Goal: Task Accomplishment & Management: Complete application form

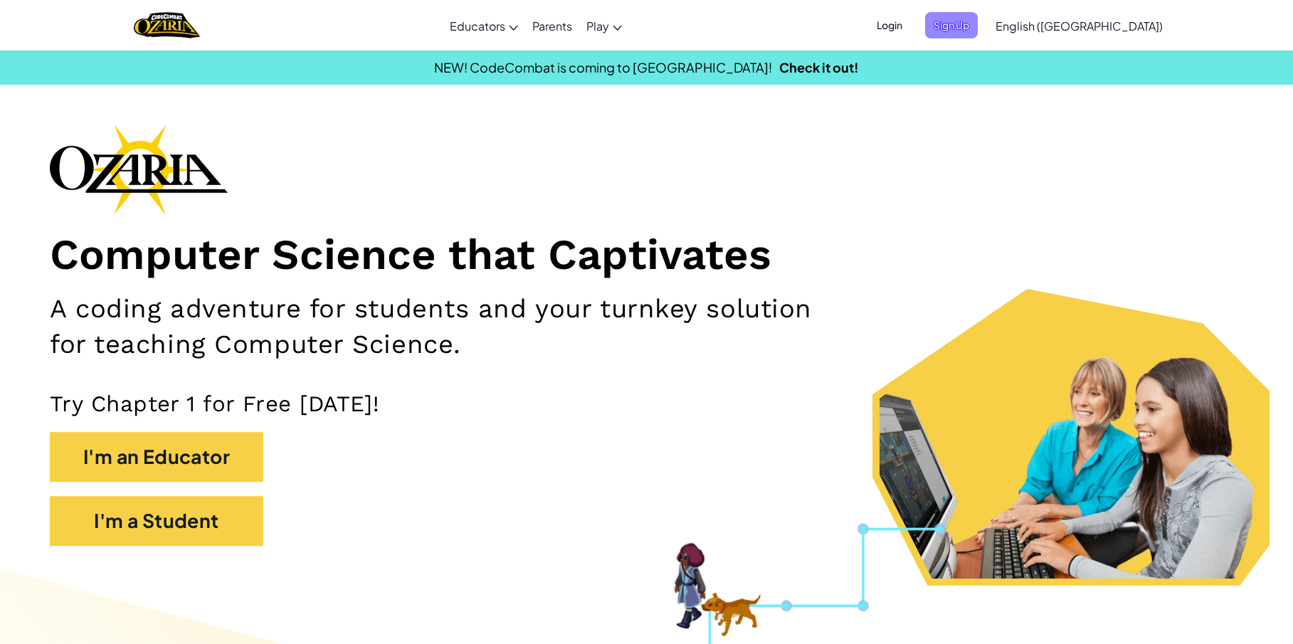
click at [978, 22] on span "Sign Up" at bounding box center [951, 25] width 53 height 26
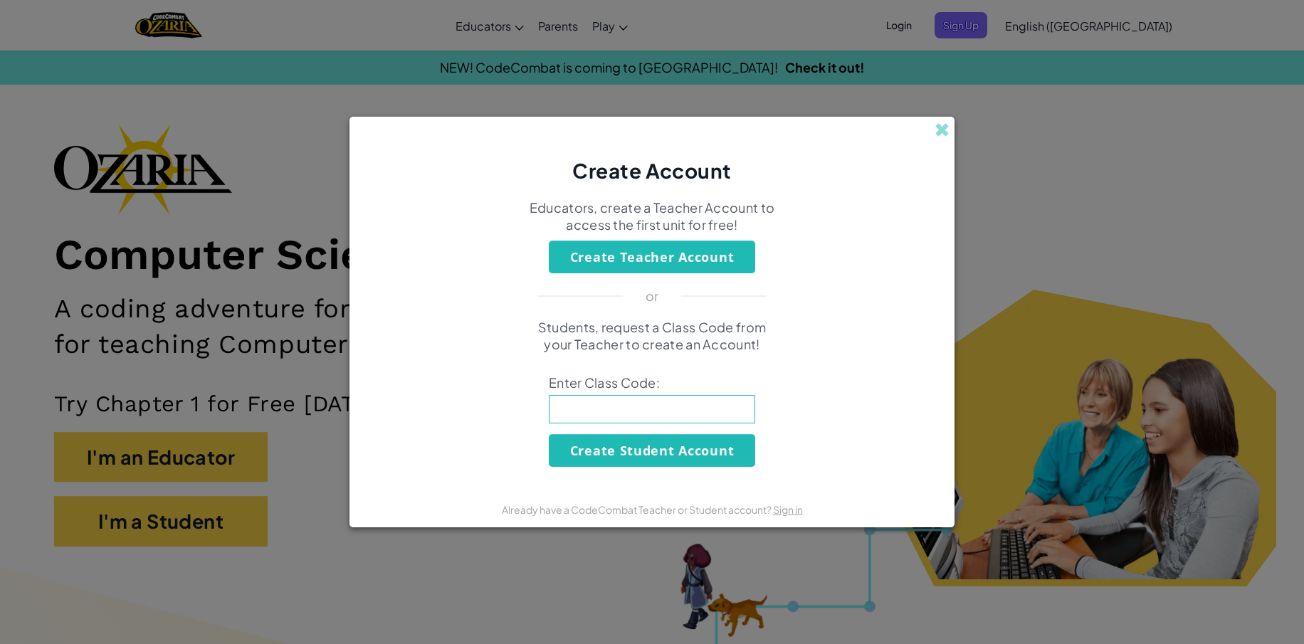
click at [584, 409] on input at bounding box center [652, 409] width 206 height 28
type input "FunDeskFoot"
click at [695, 458] on button "Create Student Account" at bounding box center [652, 450] width 206 height 33
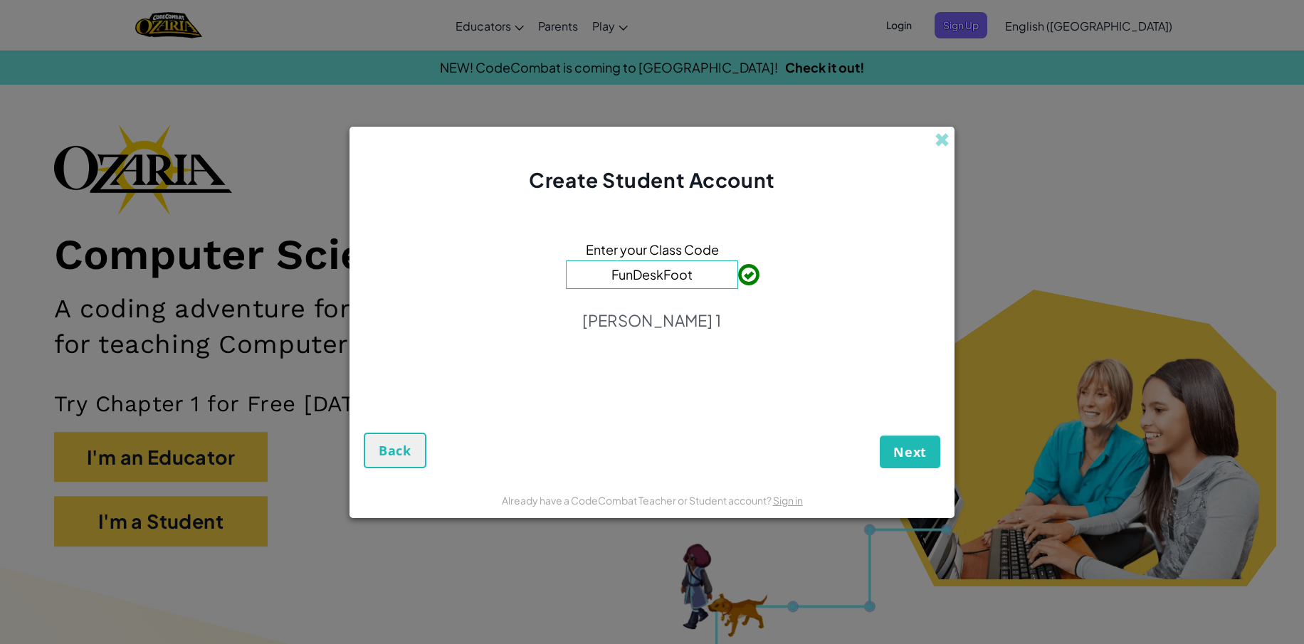
click at [903, 442] on button "Next" at bounding box center [910, 452] width 61 height 33
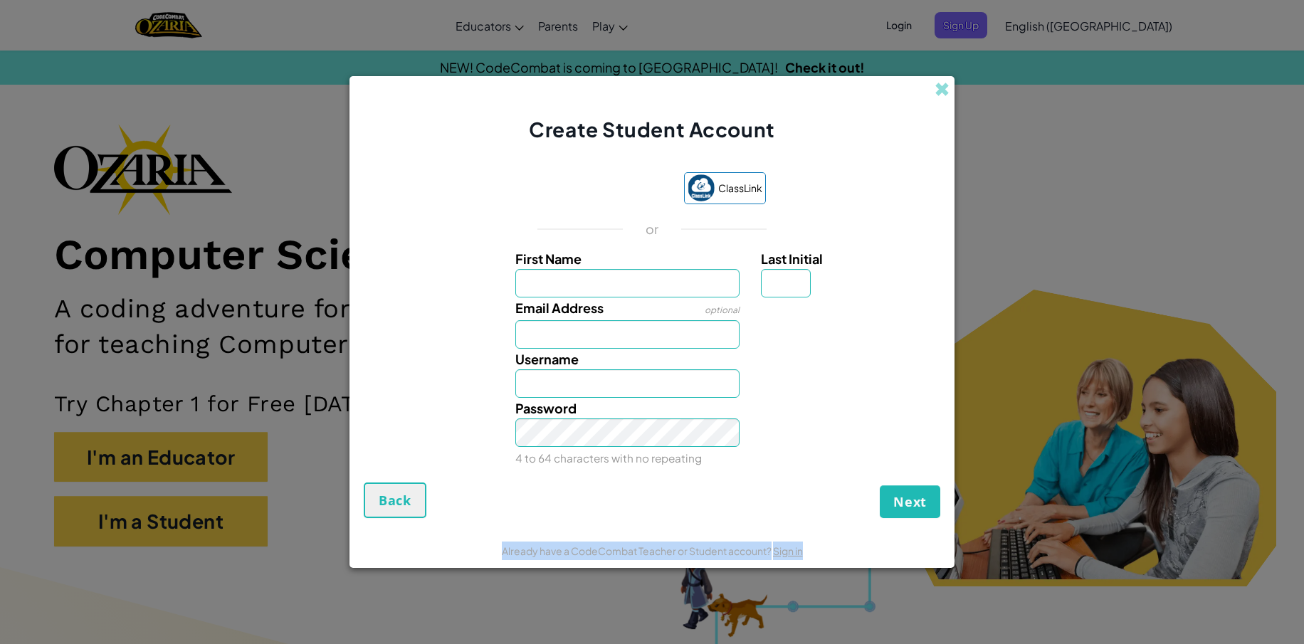
drag, startPoint x: 744, startPoint y: 569, endPoint x: 667, endPoint y: 324, distance: 257.3
click at [689, 518] on div "Create Student Account ClassLink or First Name Last Initial Email Address optio…" at bounding box center [651, 322] width 605 height 493
type input "[PERSON_NAME]"
type input "Jameson"
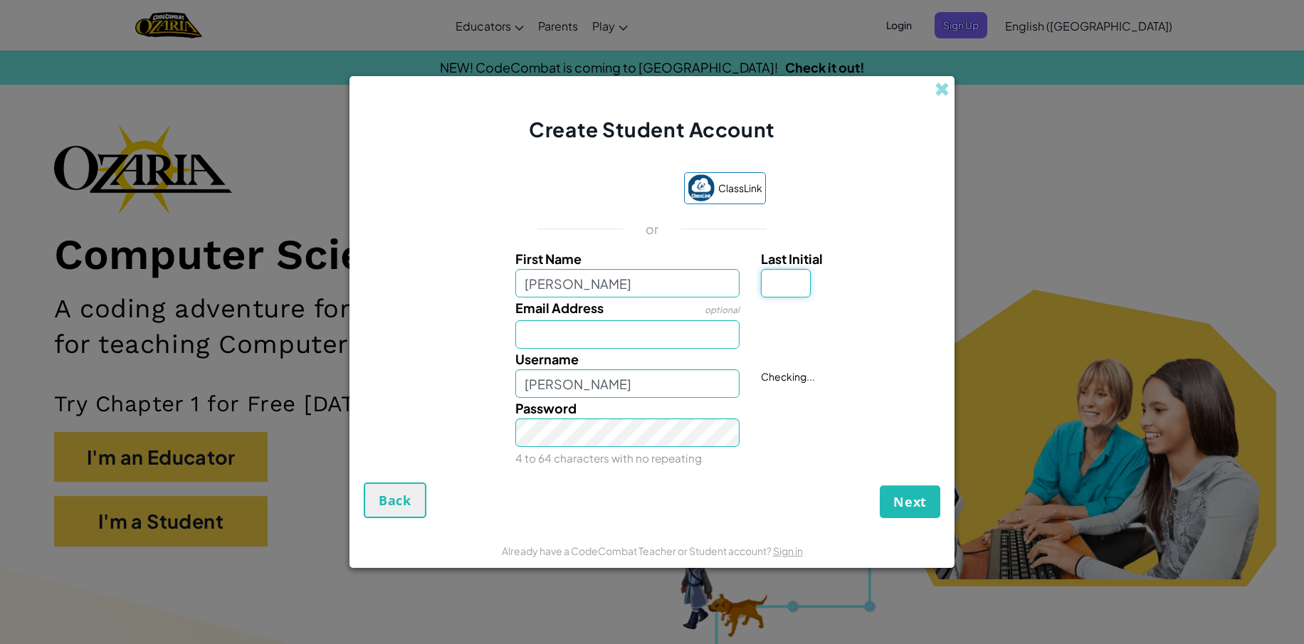
click at [777, 283] on input "Last Initial" at bounding box center [786, 283] width 50 height 28
type input "p"
type input "P"
type input "[PERSON_NAME] P"
click at [526, 285] on input "[PERSON_NAME]" at bounding box center [627, 283] width 225 height 28
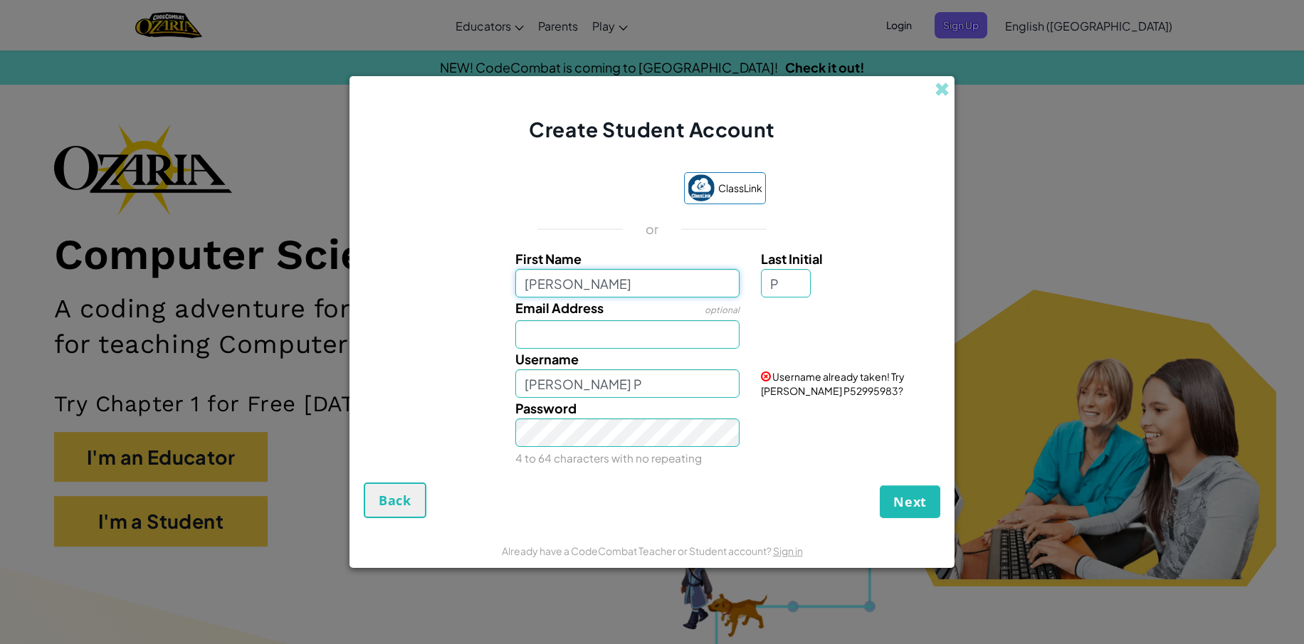
type input "Jameson"
click at [523, 384] on input "[PERSON_NAME] P" at bounding box center [627, 383] width 225 height 28
type input "32Jameson P"
click at [918, 507] on span "Next" at bounding box center [909, 501] width 33 height 17
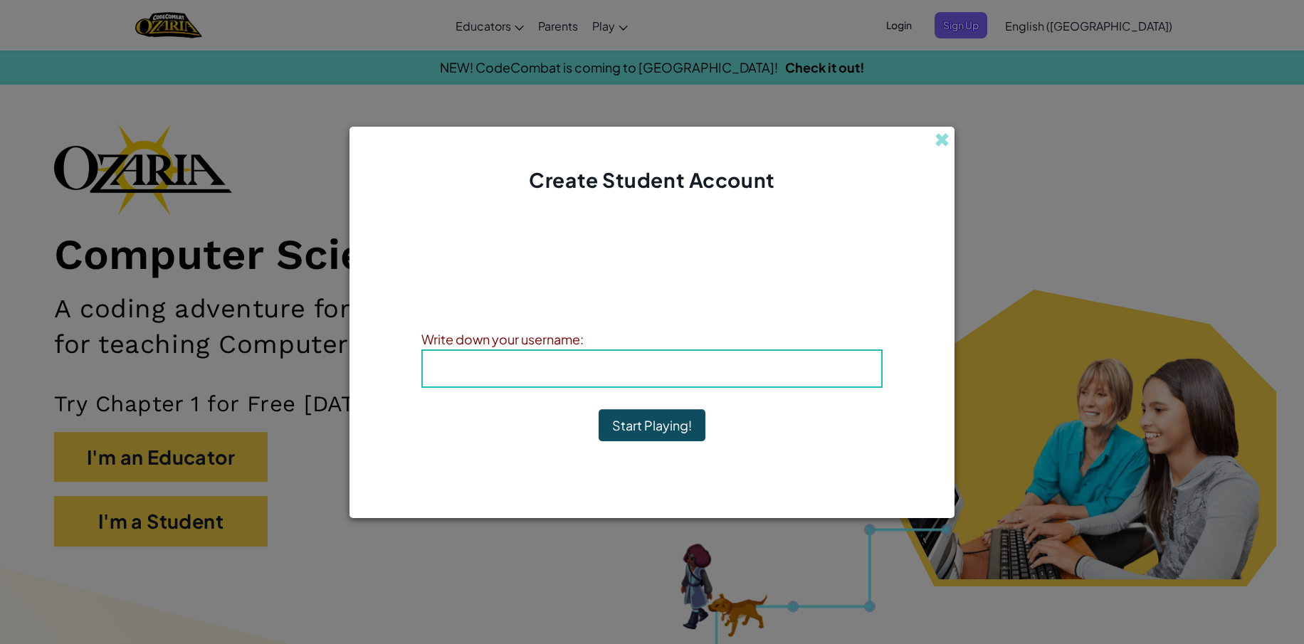
click at [426, 366] on div "Username : 32Jameson P" at bounding box center [651, 368] width 461 height 38
click at [428, 367] on div "Username : 32Jameson P" at bounding box center [651, 368] width 461 height 38
click at [439, 363] on h4 "Username : 32Jameson P" at bounding box center [652, 368] width 430 height 21
click at [418, 365] on div "Account Created! Write down your information so that you don't forget it. Your …" at bounding box center [651, 338] width 605 height 288
click at [431, 360] on div "Username : 32Jameson P" at bounding box center [651, 368] width 461 height 38
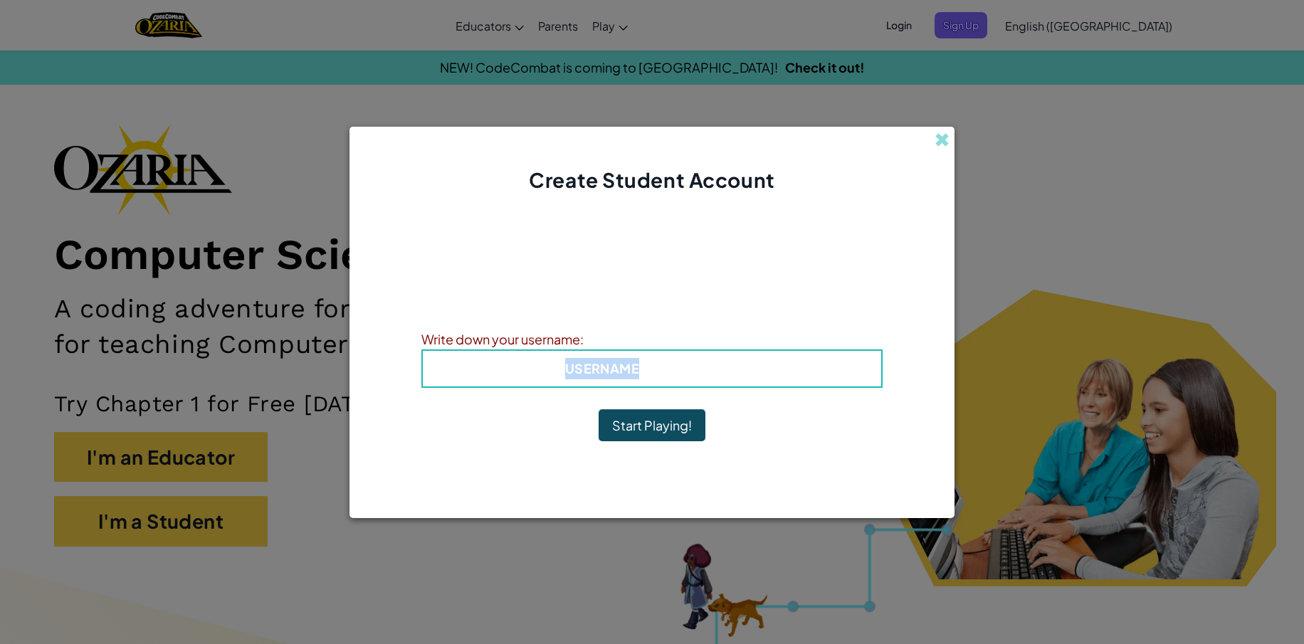
click at [431, 360] on div "Username : 32Jameson P" at bounding box center [651, 368] width 461 height 38
click at [457, 359] on h4 "Username : 32Jameson P" at bounding box center [652, 368] width 430 height 21
click at [440, 367] on h4 "Username : 32Jameson P" at bounding box center [652, 368] width 430 height 21
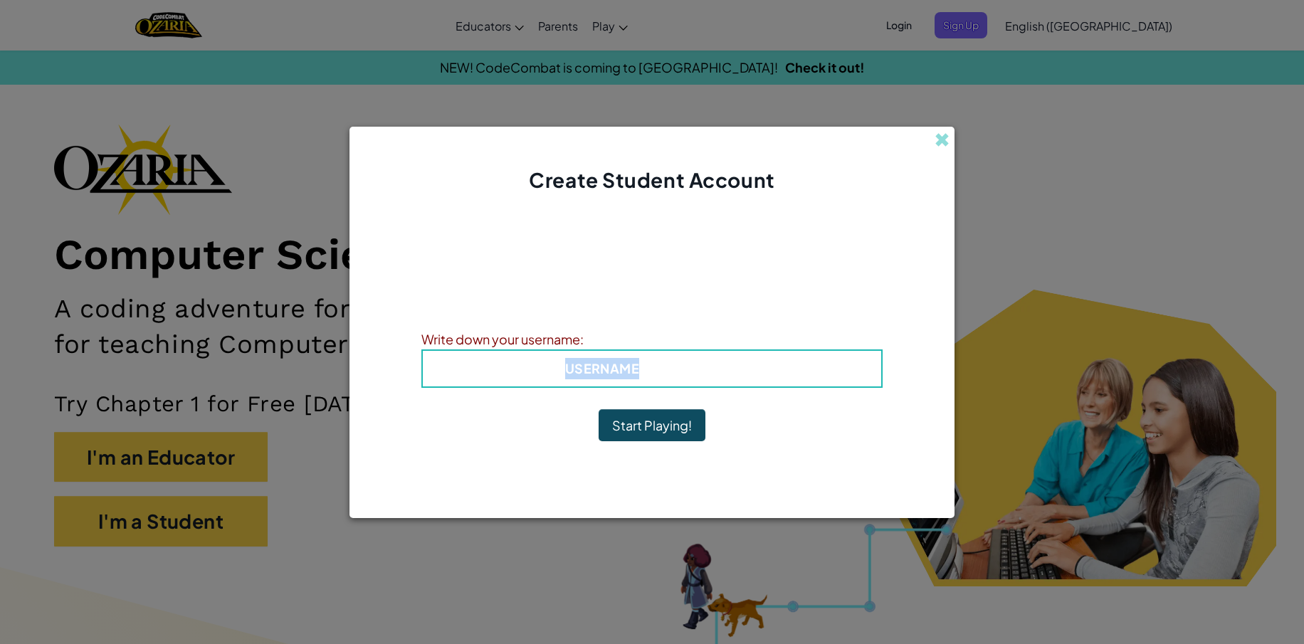
click at [440, 367] on h4 "Username : 32Jameson P" at bounding box center [652, 368] width 430 height 21
click at [635, 369] on span "Username" at bounding box center [602, 368] width 74 height 16
click at [638, 368] on span "Username" at bounding box center [602, 368] width 74 height 16
click at [601, 369] on span "Username" at bounding box center [602, 368] width 74 height 16
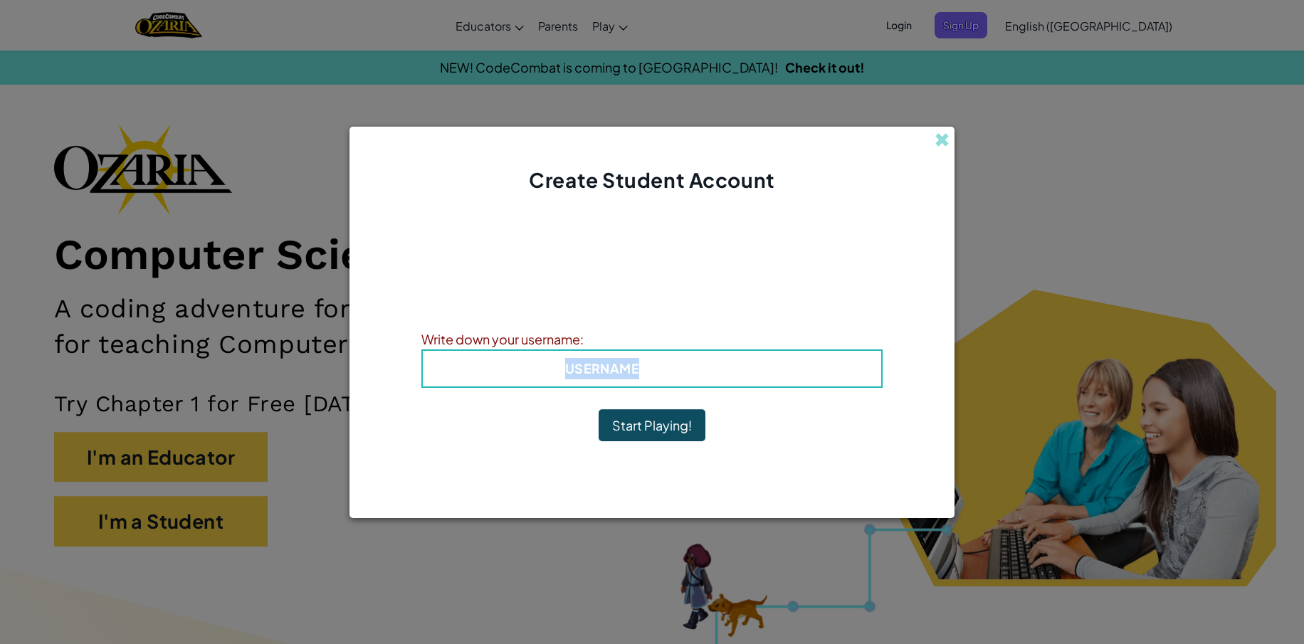
click at [601, 369] on span "Username" at bounding box center [602, 368] width 74 height 16
drag, startPoint x: 589, startPoint y: 368, endPoint x: 775, endPoint y: 369, distance: 186.5
click at [775, 369] on h4 "Username : 32Jameson P" at bounding box center [652, 368] width 430 height 21
click at [642, 366] on b "Username : 32Jameson P" at bounding box center [652, 368] width 174 height 16
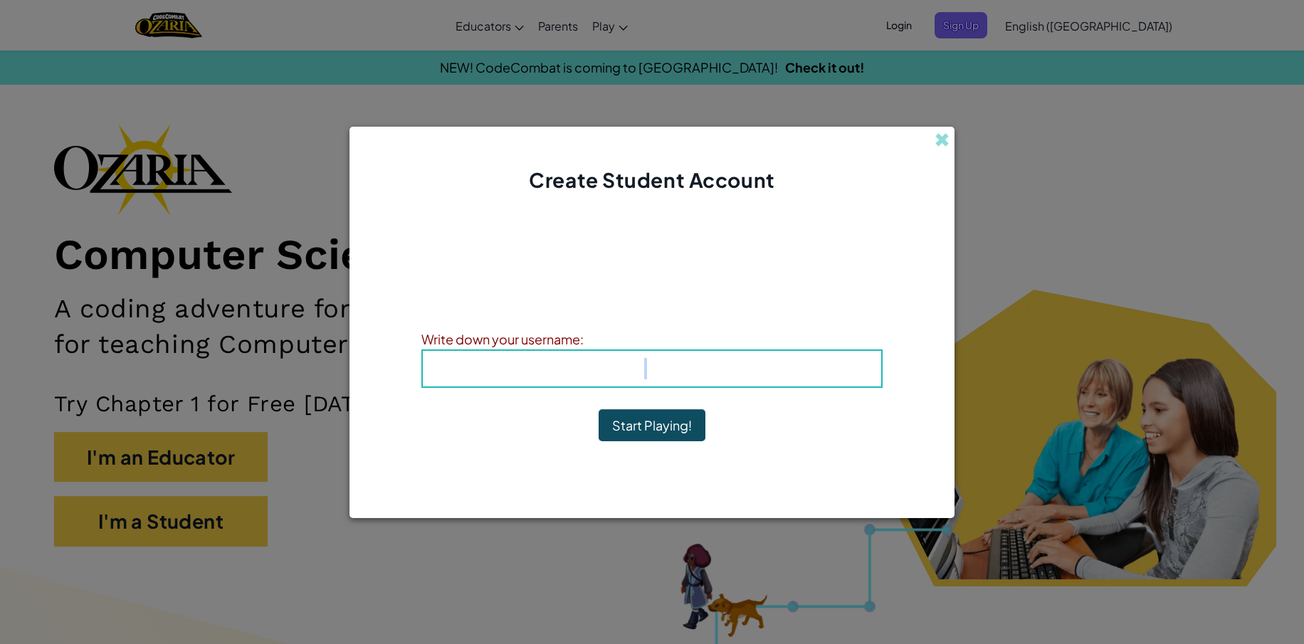
click at [642, 364] on b "Username : 32Jameson P" at bounding box center [652, 368] width 174 height 16
drag, startPoint x: 648, startPoint y: 369, endPoint x: 633, endPoint y: 372, distance: 15.2
click at [633, 372] on b "Username : 32Jameson P" at bounding box center [652, 368] width 174 height 16
click at [637, 428] on button "Start Playing!" at bounding box center [652, 425] width 107 height 33
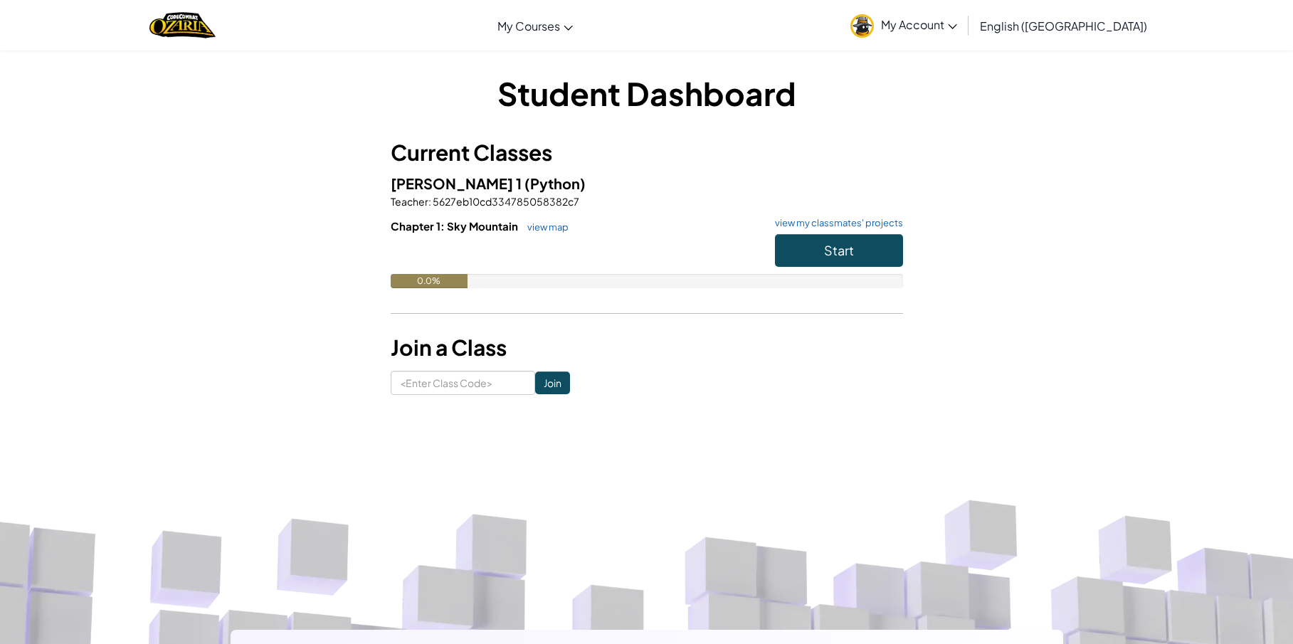
click at [830, 248] on span "Start" at bounding box center [839, 250] width 30 height 16
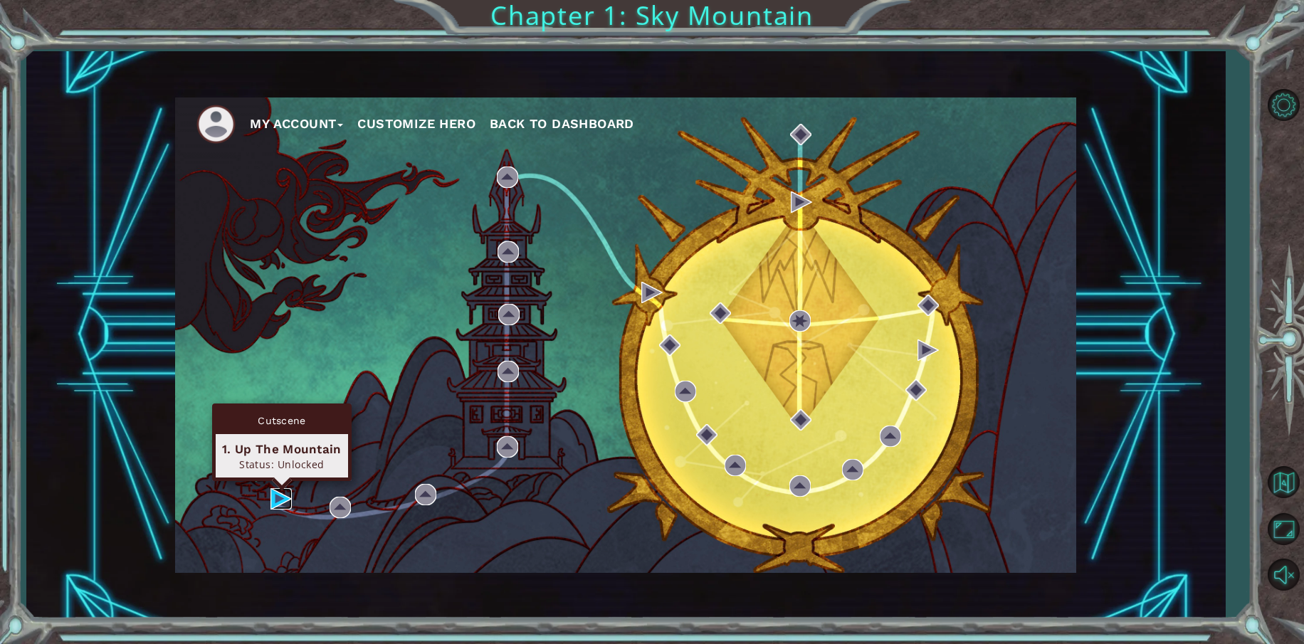
click at [277, 496] on img at bounding box center [280, 498] width 21 height 21
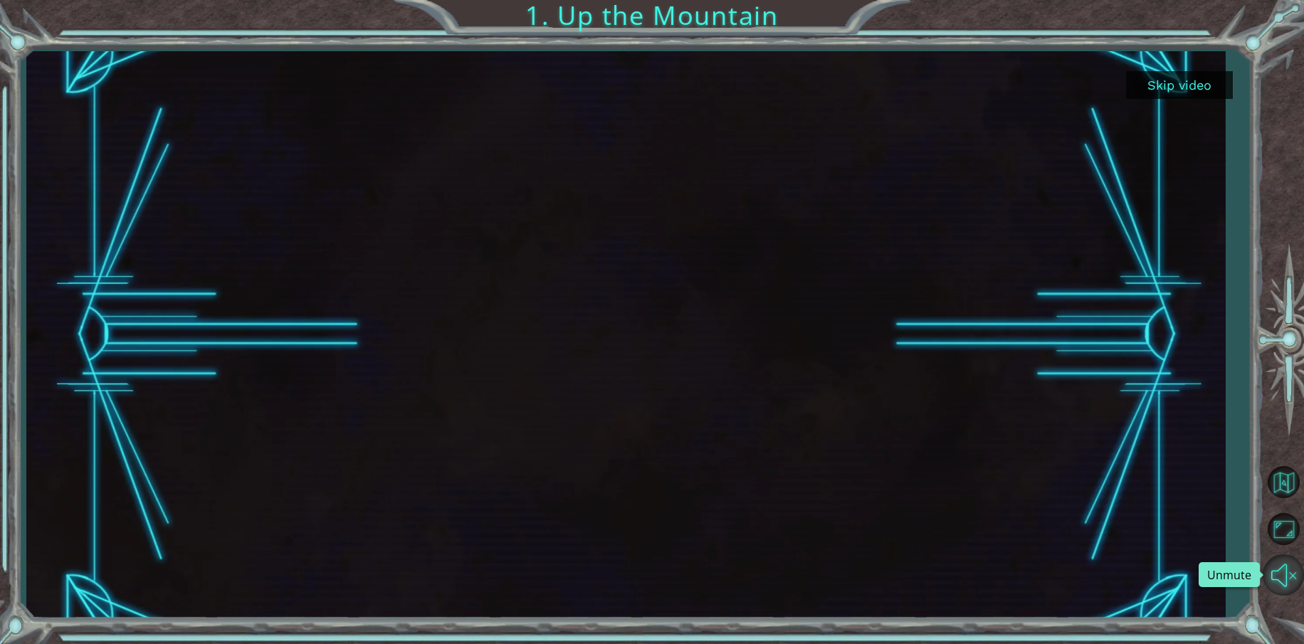
click at [1286, 578] on button "Unmute" at bounding box center [1283, 574] width 41 height 41
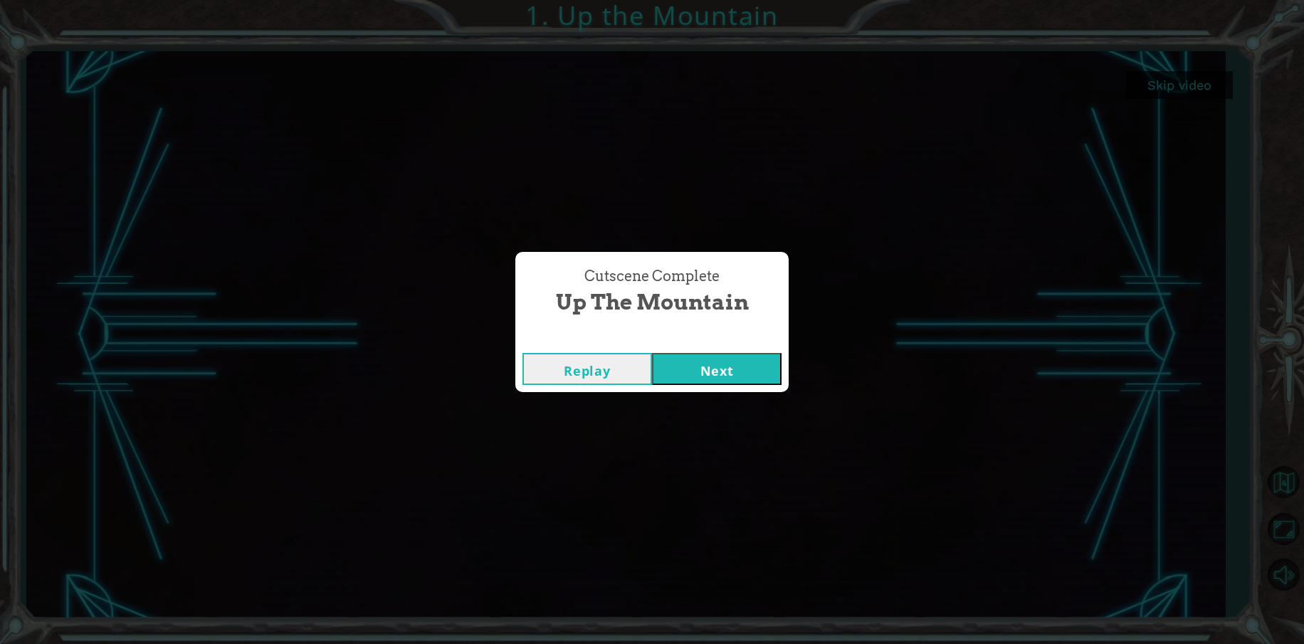
click at [713, 366] on button "Next" at bounding box center [717, 369] width 130 height 32
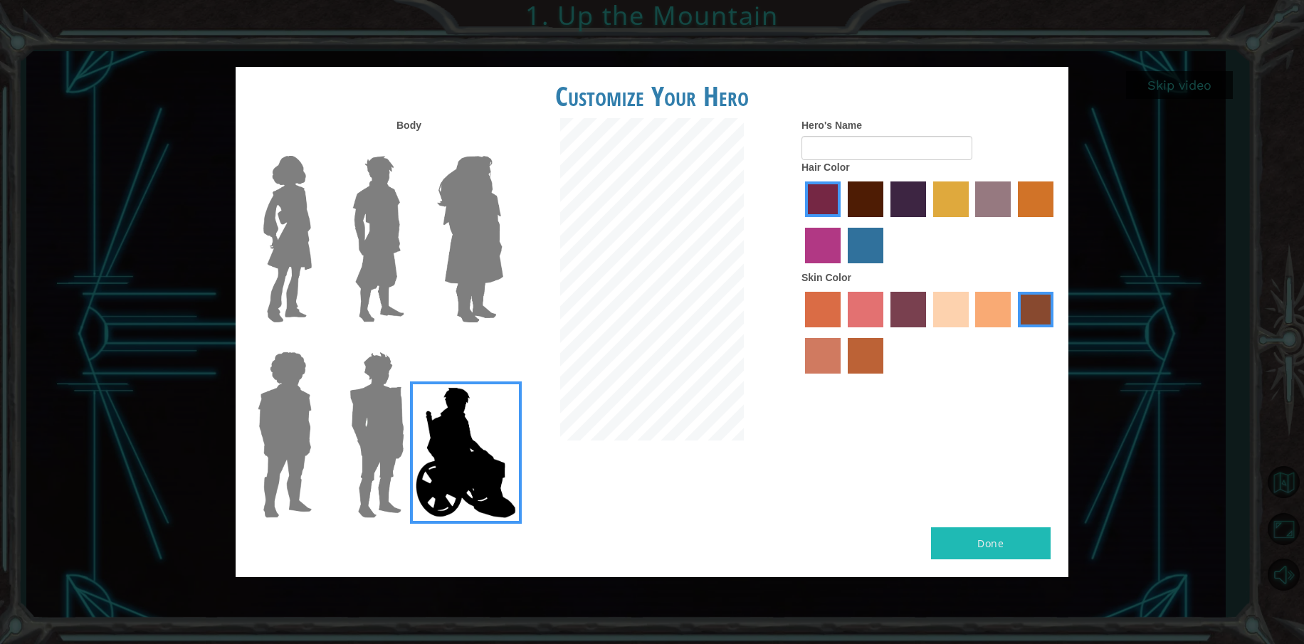
click at [379, 404] on img at bounding box center [377, 435] width 66 height 178
click at [410, 342] on input "Hero Garnet" at bounding box center [410, 342] width 0 height 0
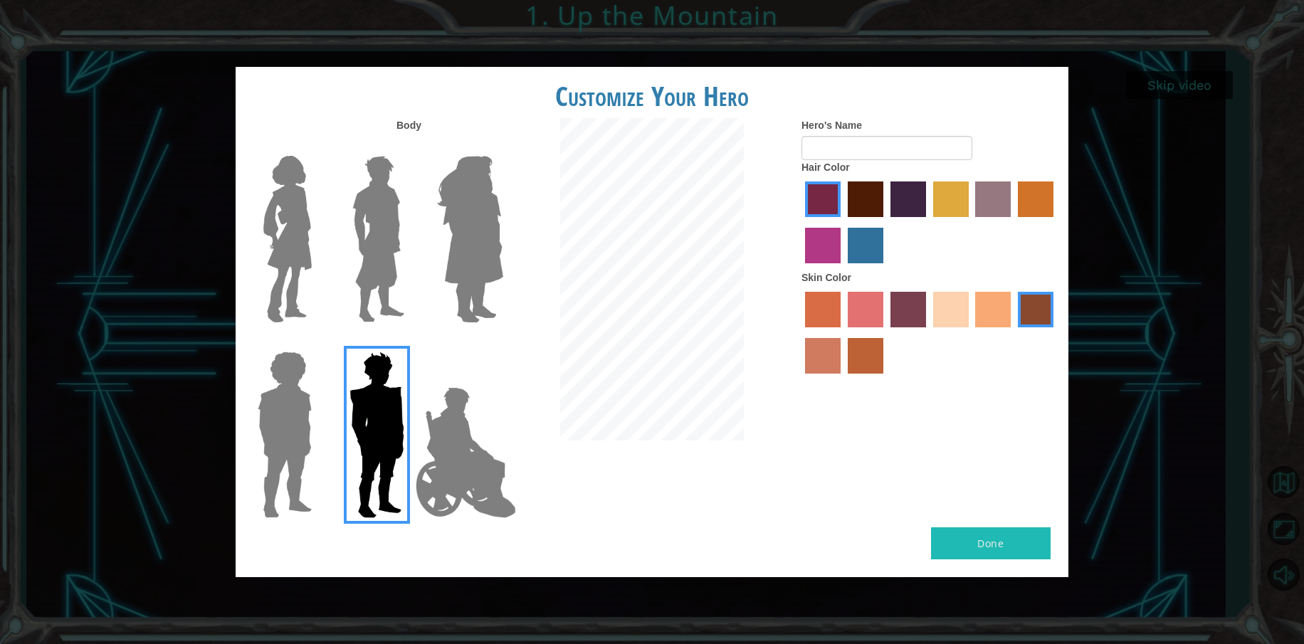
click at [294, 410] on img at bounding box center [284, 435] width 65 height 178
click at [317, 342] on input "Hero Steven" at bounding box center [317, 342] width 0 height 0
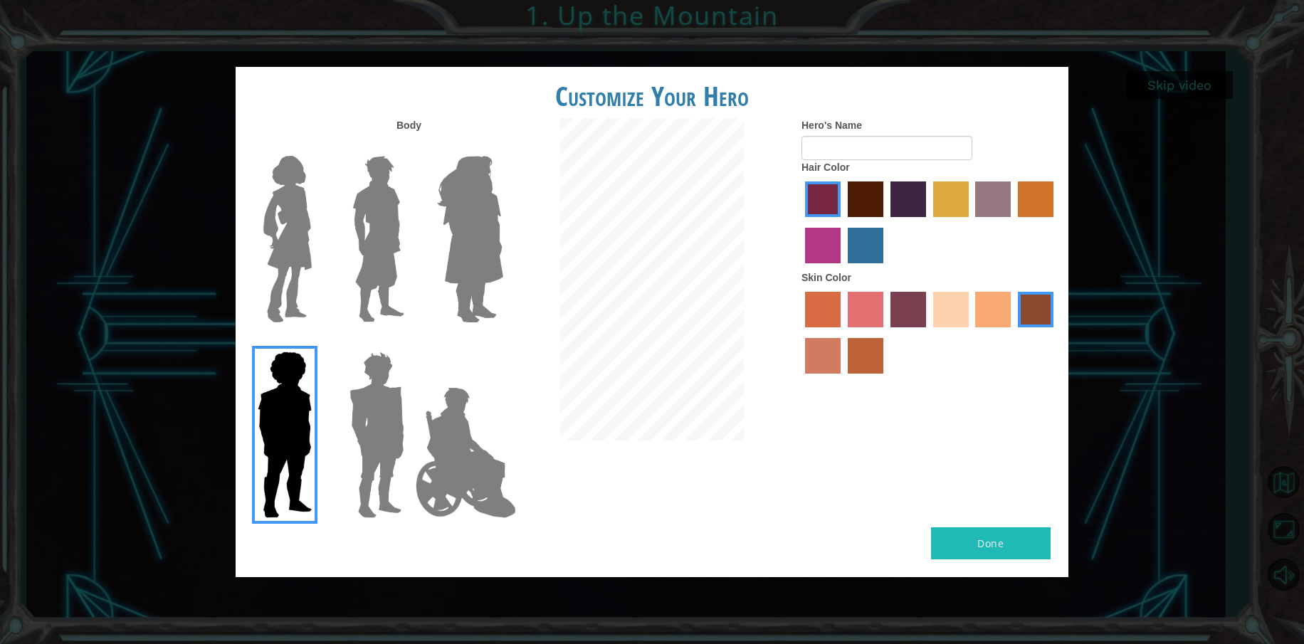
click at [456, 188] on img at bounding box center [470, 239] width 78 height 178
click at [503, 147] on input "Hero Amethyst" at bounding box center [503, 147] width 0 height 0
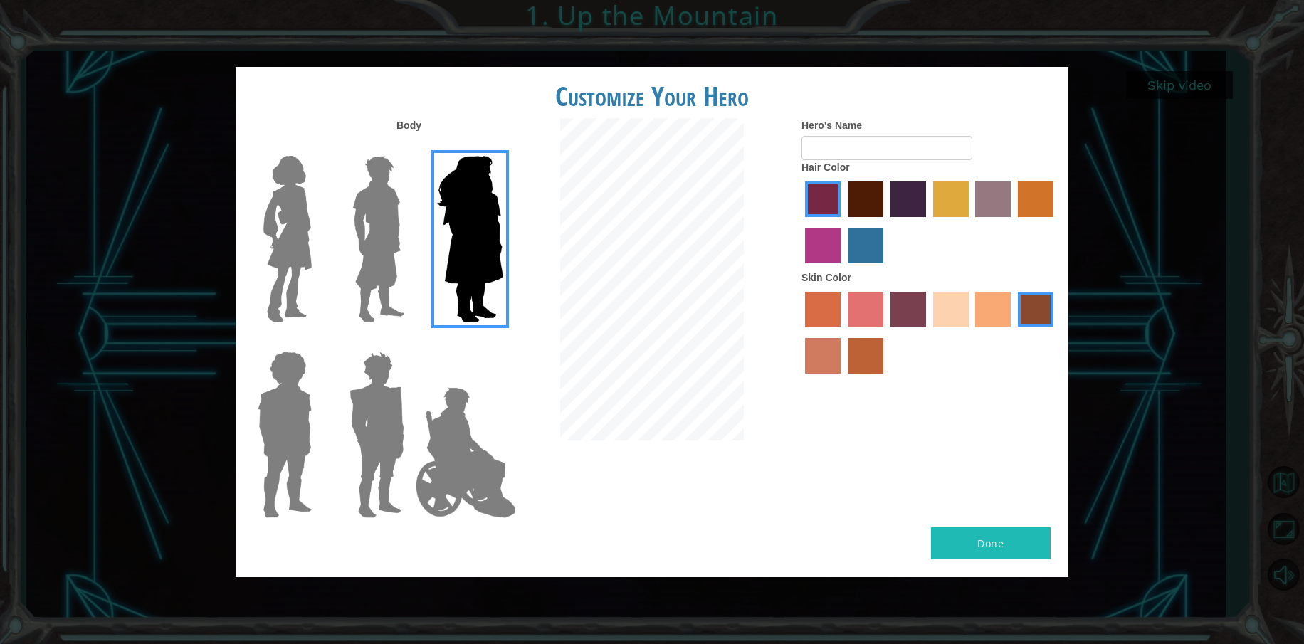
click at [384, 210] on img at bounding box center [378, 239] width 63 height 178
click at [410, 147] on input "Hero Lars" at bounding box center [410, 147] width 0 height 0
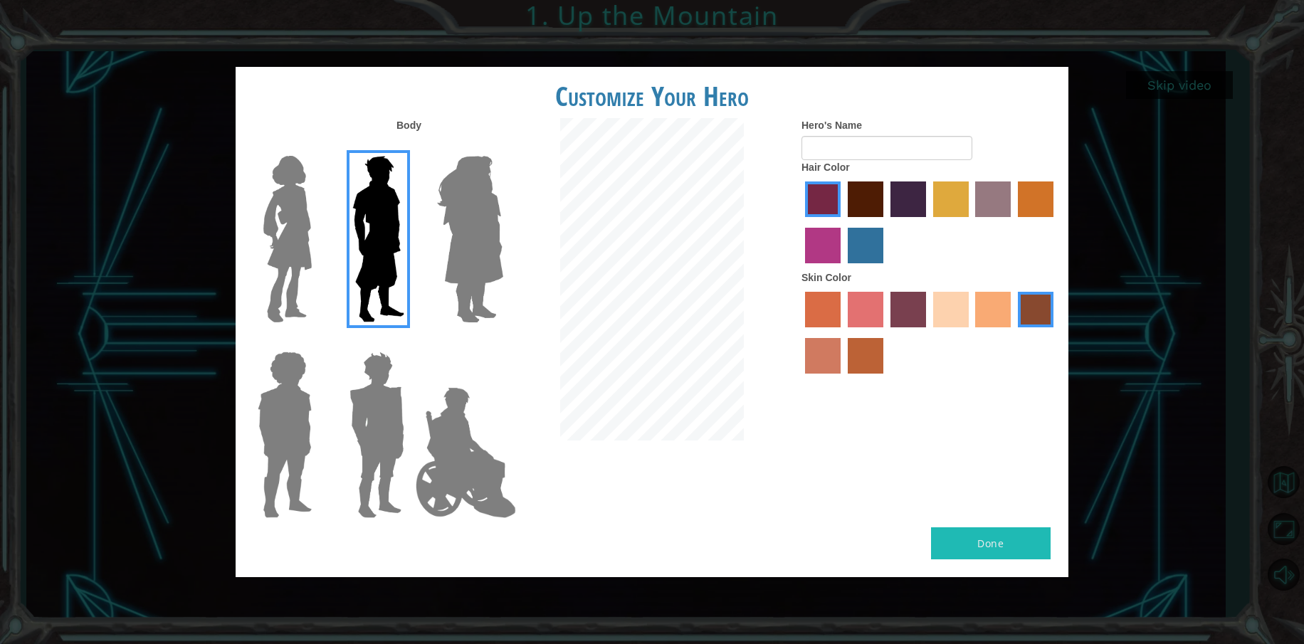
click at [372, 379] on img at bounding box center [377, 435] width 66 height 178
click at [410, 342] on input "Hero Garnet" at bounding box center [410, 342] width 0 height 0
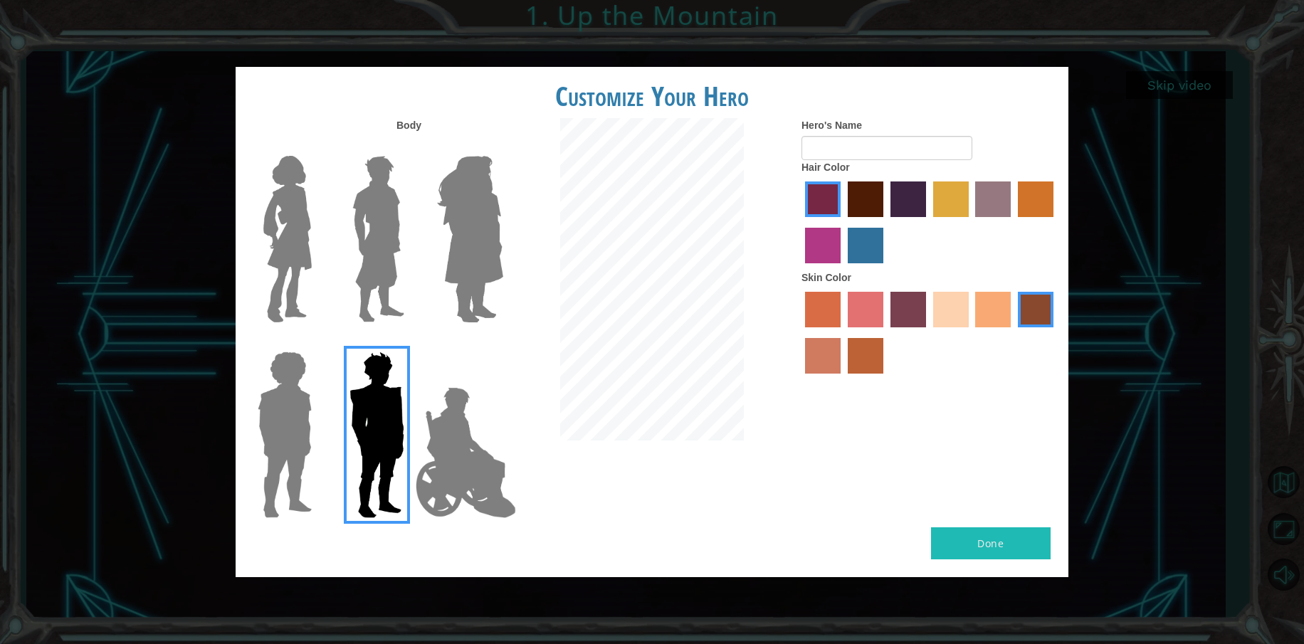
click at [277, 210] on img at bounding box center [288, 239] width 60 height 178
click at [317, 147] on input "Hero Connie" at bounding box center [317, 147] width 0 height 0
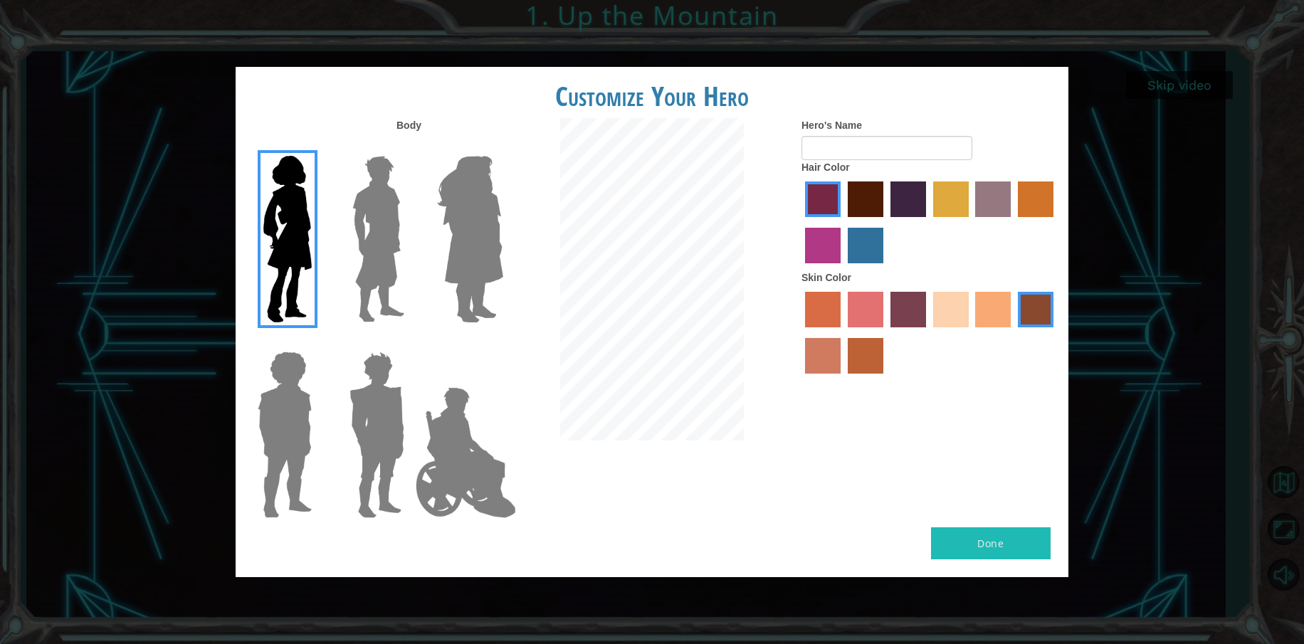
click at [264, 393] on img at bounding box center [284, 435] width 65 height 178
click at [317, 342] on input "Hero Steven" at bounding box center [317, 342] width 0 height 0
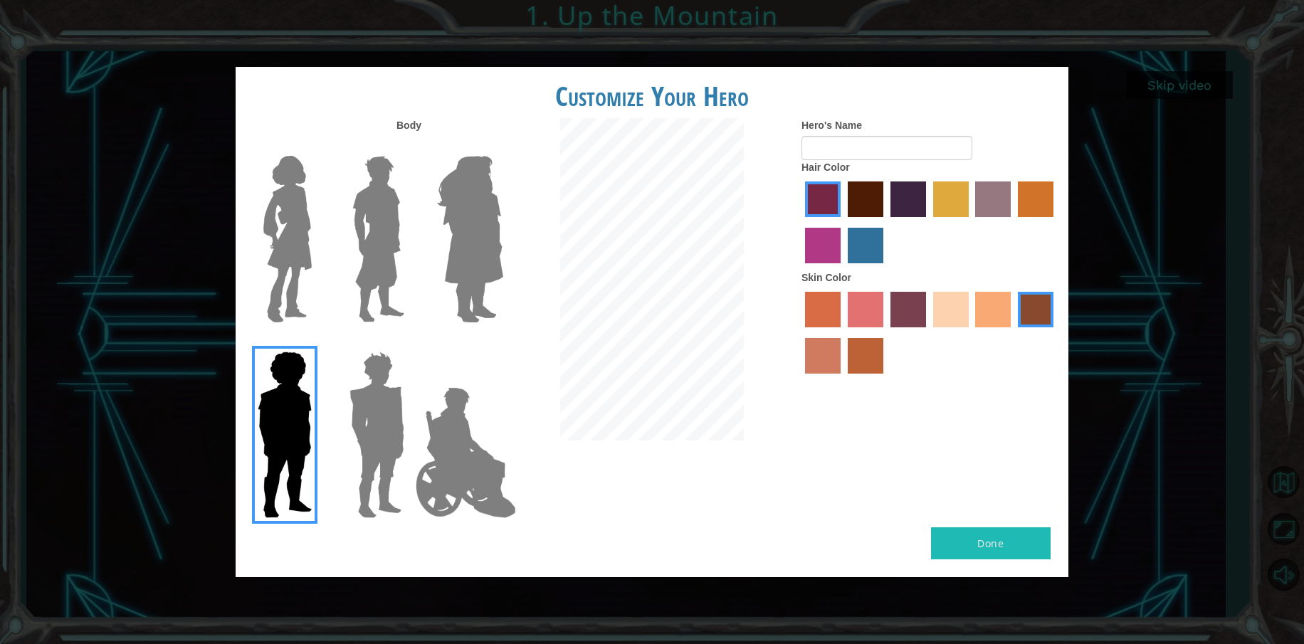
click at [358, 225] on img at bounding box center [378, 239] width 63 height 178
click at [410, 147] on input "Hero Lars" at bounding box center [410, 147] width 0 height 0
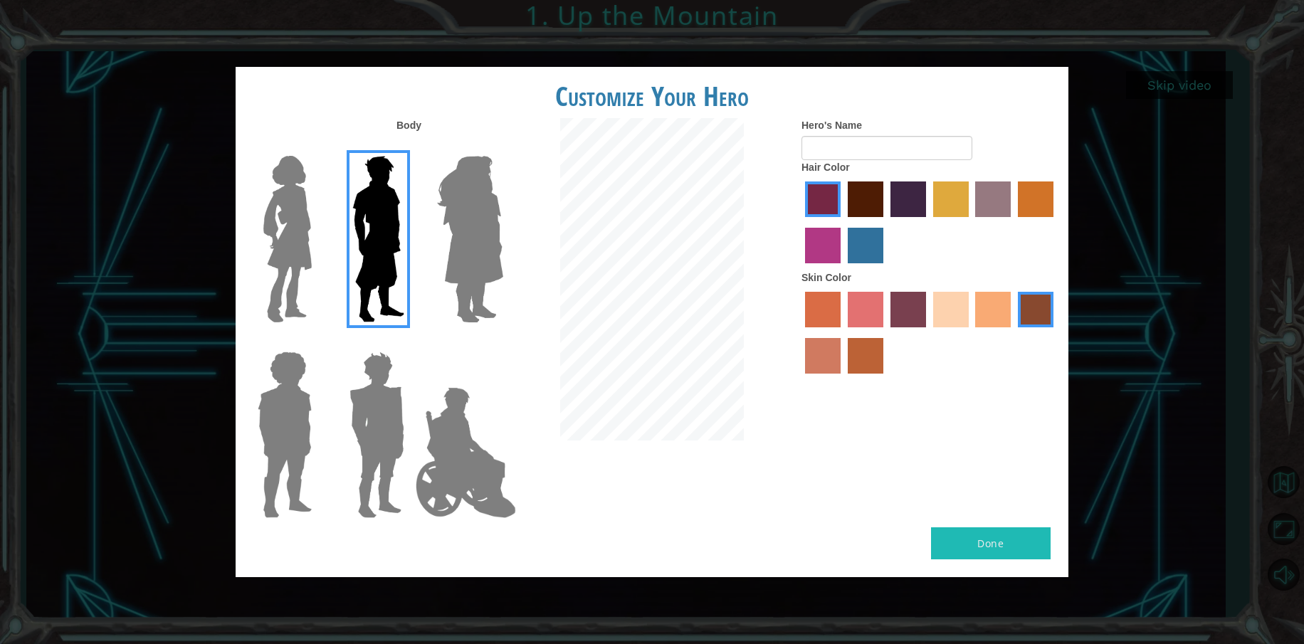
click at [364, 394] on img at bounding box center [377, 435] width 66 height 178
click at [410, 342] on input "Hero Garnet" at bounding box center [410, 342] width 0 height 0
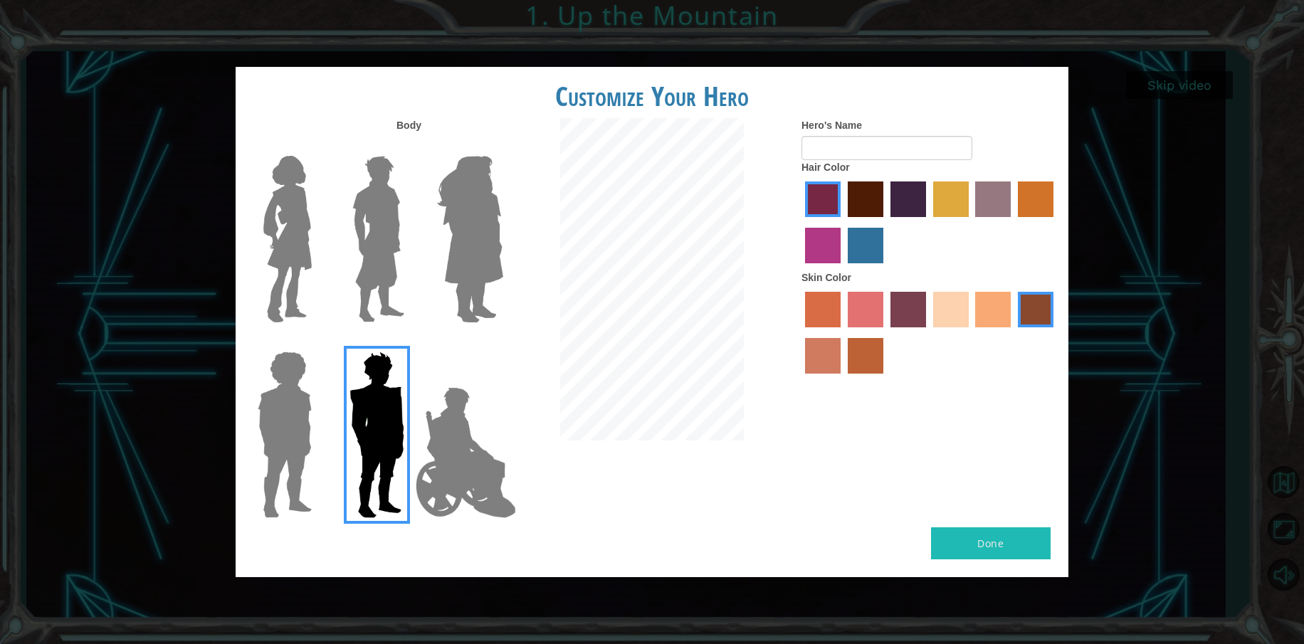
click at [862, 212] on label "maroon hair color" at bounding box center [866, 200] width 36 height 36
click at [843, 222] on input "maroon hair color" at bounding box center [843, 222] width 0 height 0
click at [951, 323] on label "sandy beach skin color" at bounding box center [951, 310] width 36 height 36
click at [928, 332] on input "sandy beach skin color" at bounding box center [928, 332] width 0 height 0
click at [819, 158] on input "Hero's Name" at bounding box center [886, 148] width 171 height 24
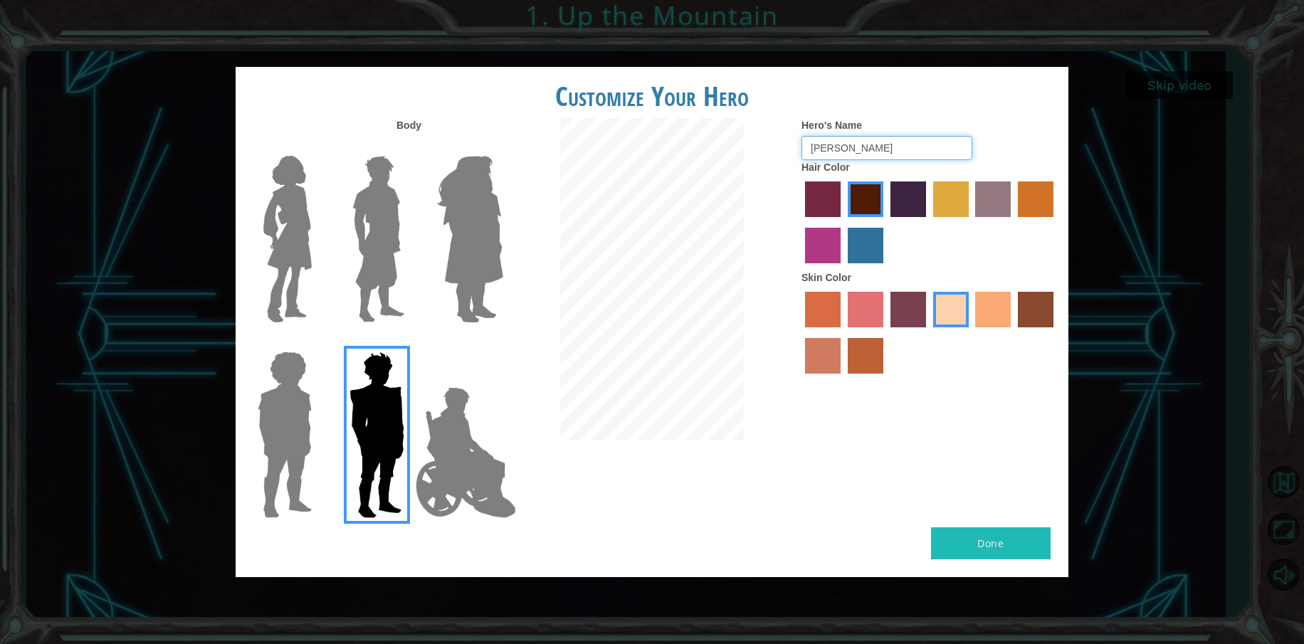
type input "[PERSON_NAME]"
click at [965, 528] on button "Done" at bounding box center [991, 543] width 120 height 32
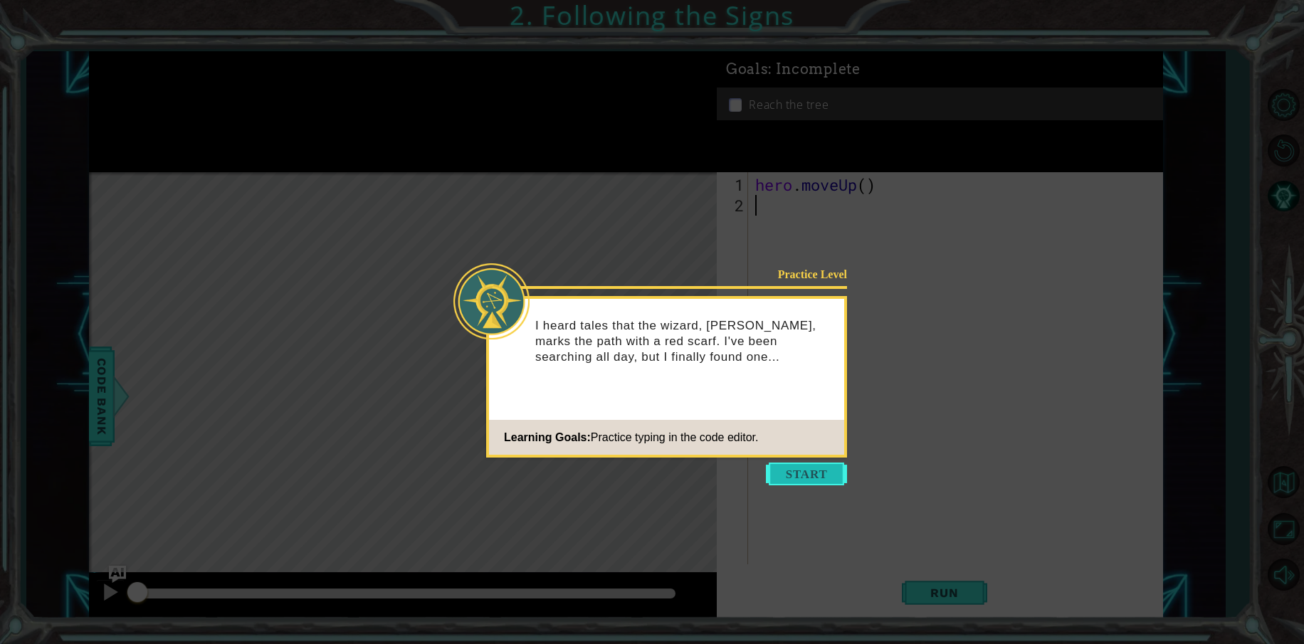
click at [788, 474] on button "Start" at bounding box center [806, 474] width 81 height 23
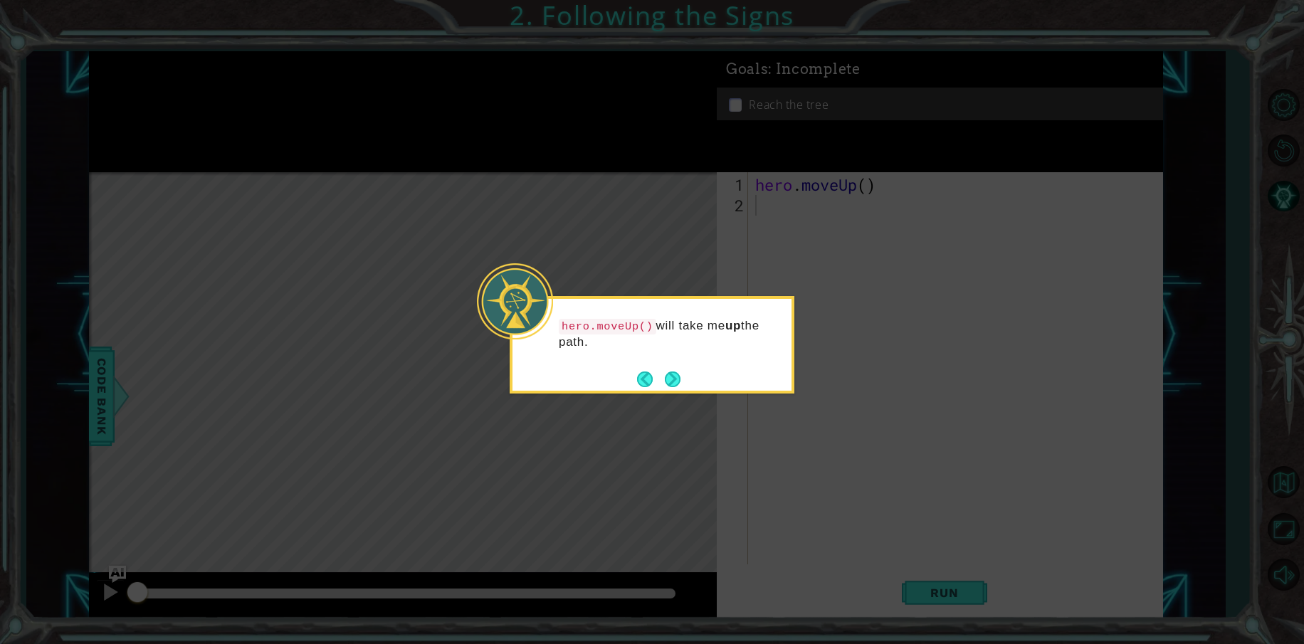
click at [756, 201] on icon at bounding box center [652, 322] width 1304 height 644
click at [672, 378] on button "Next" at bounding box center [673, 380] width 16 height 16
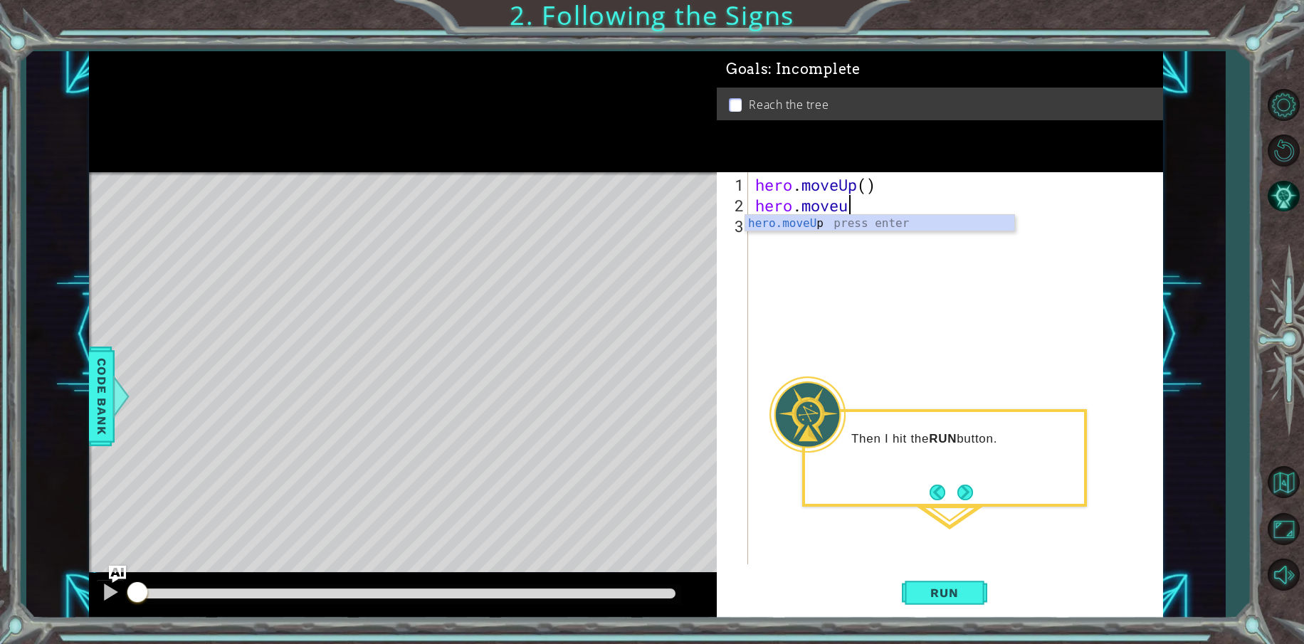
scroll to position [0, 4]
type textarea "hero.moveup"
click at [946, 593] on span "Run" at bounding box center [944, 593] width 56 height 14
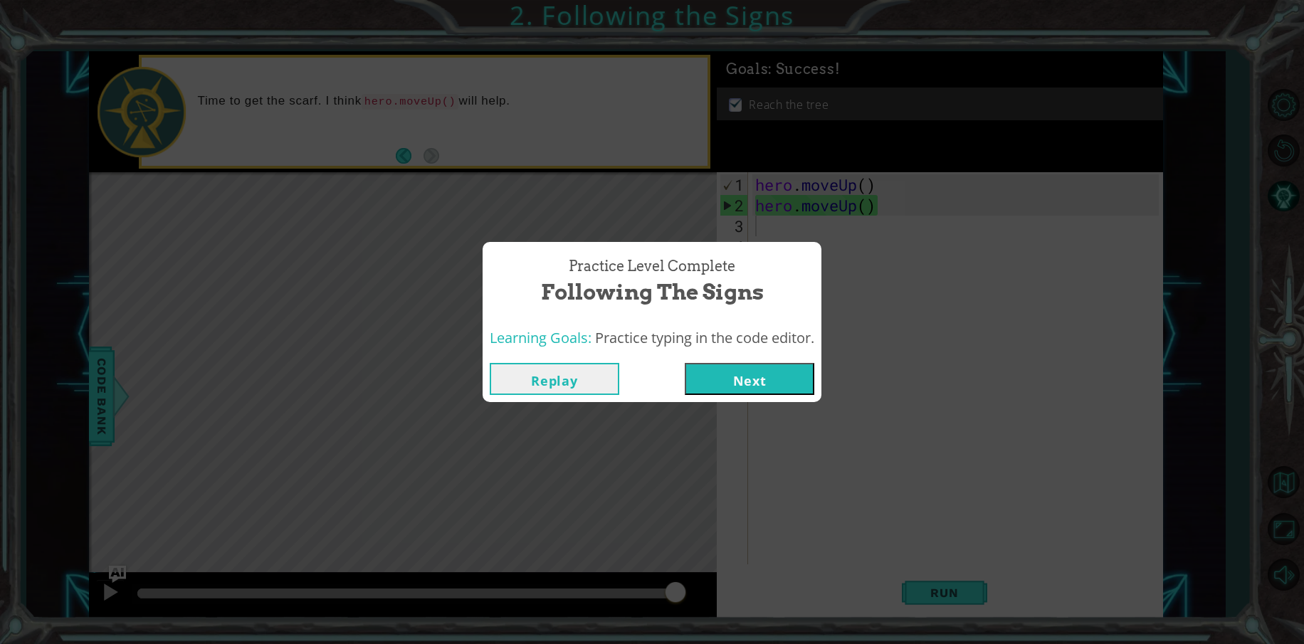
click at [733, 389] on button "Next" at bounding box center [750, 379] width 130 height 32
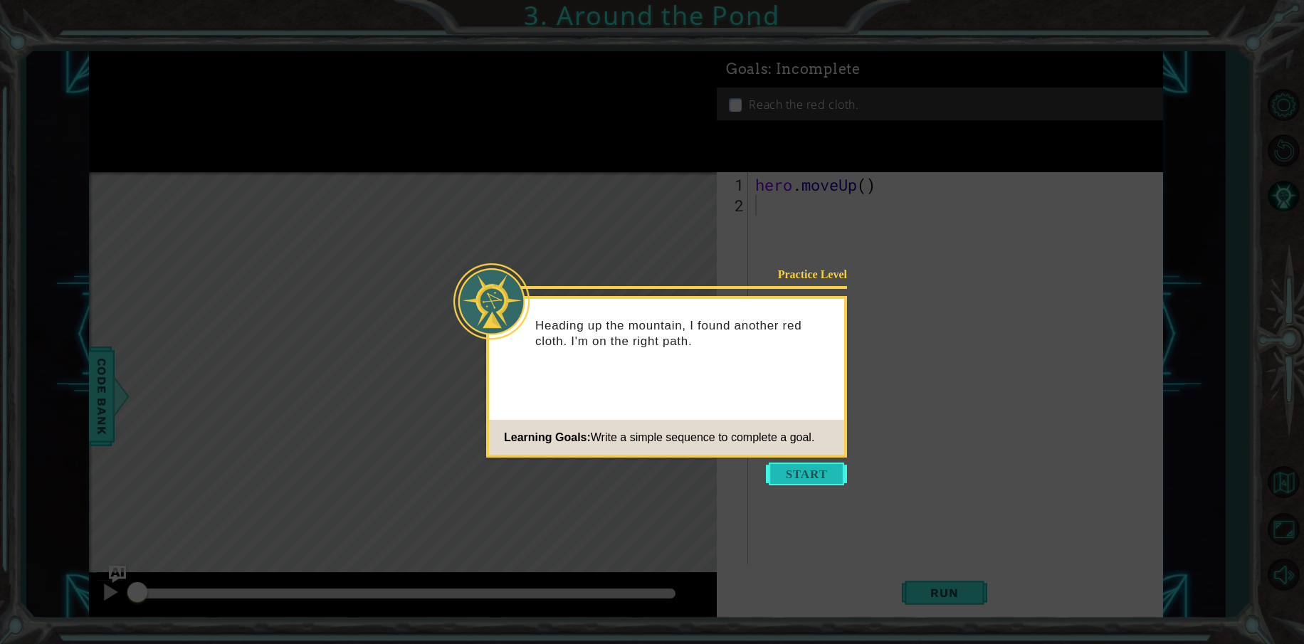
click at [806, 470] on button "Start" at bounding box center [806, 474] width 81 height 23
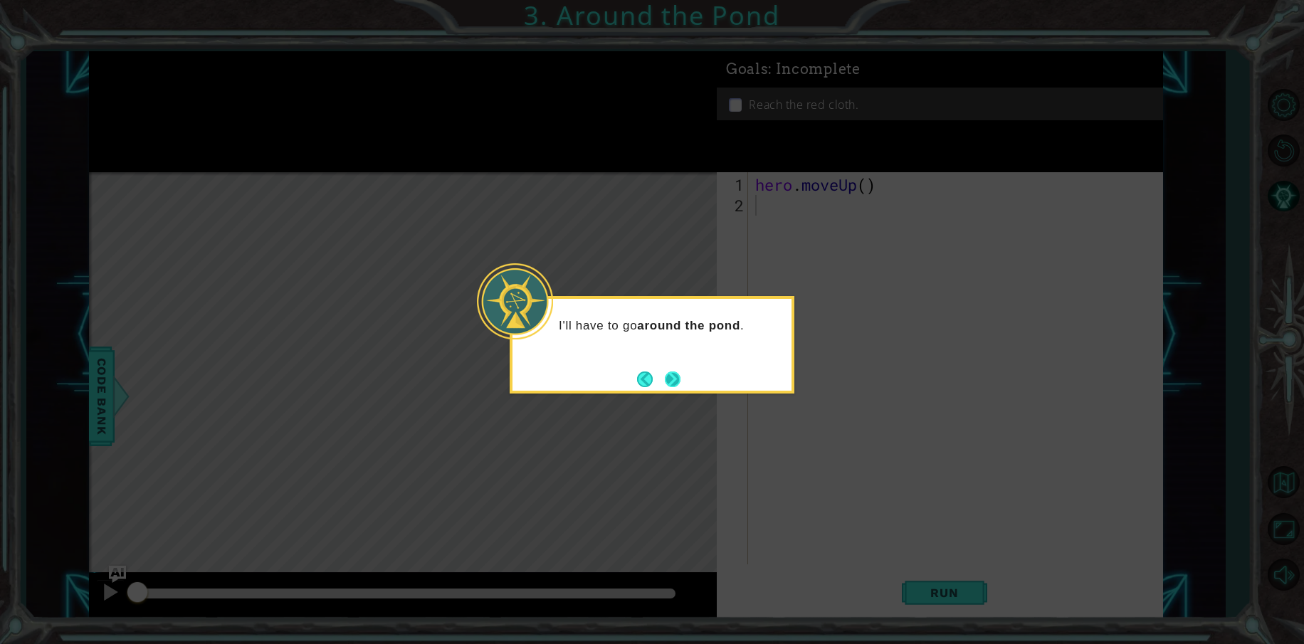
click at [671, 369] on footer at bounding box center [658, 379] width 43 height 21
click at [670, 377] on button "Next" at bounding box center [673, 380] width 16 height 16
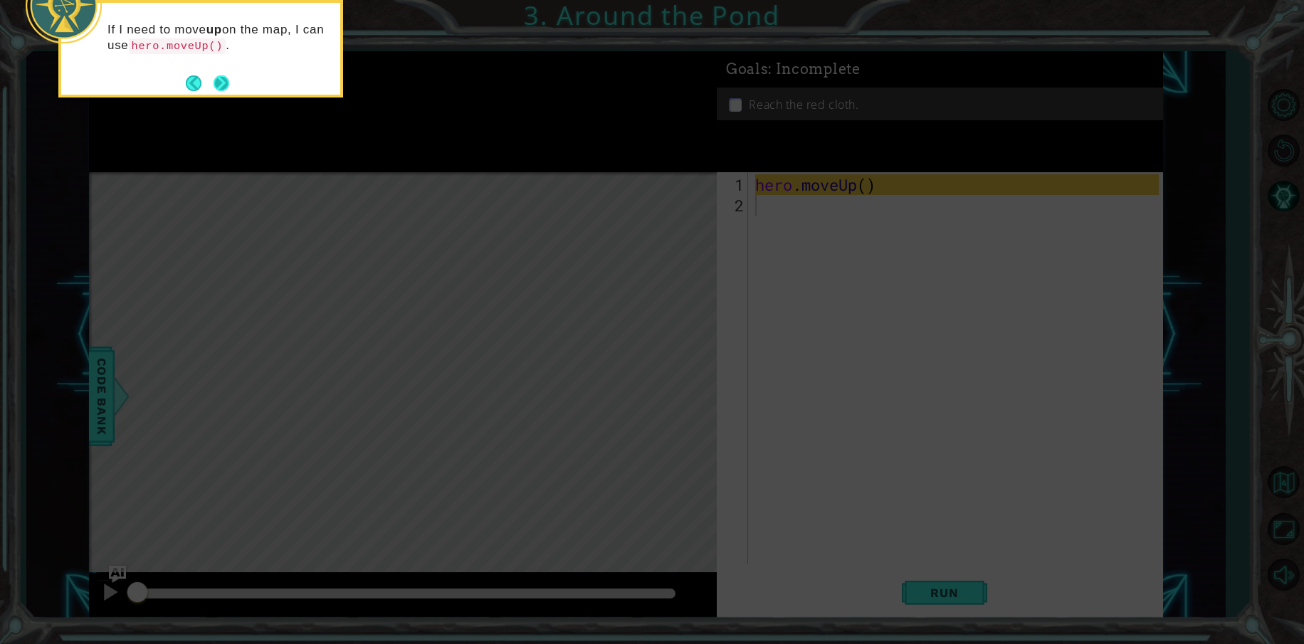
click at [220, 83] on button "Next" at bounding box center [222, 83] width 16 height 16
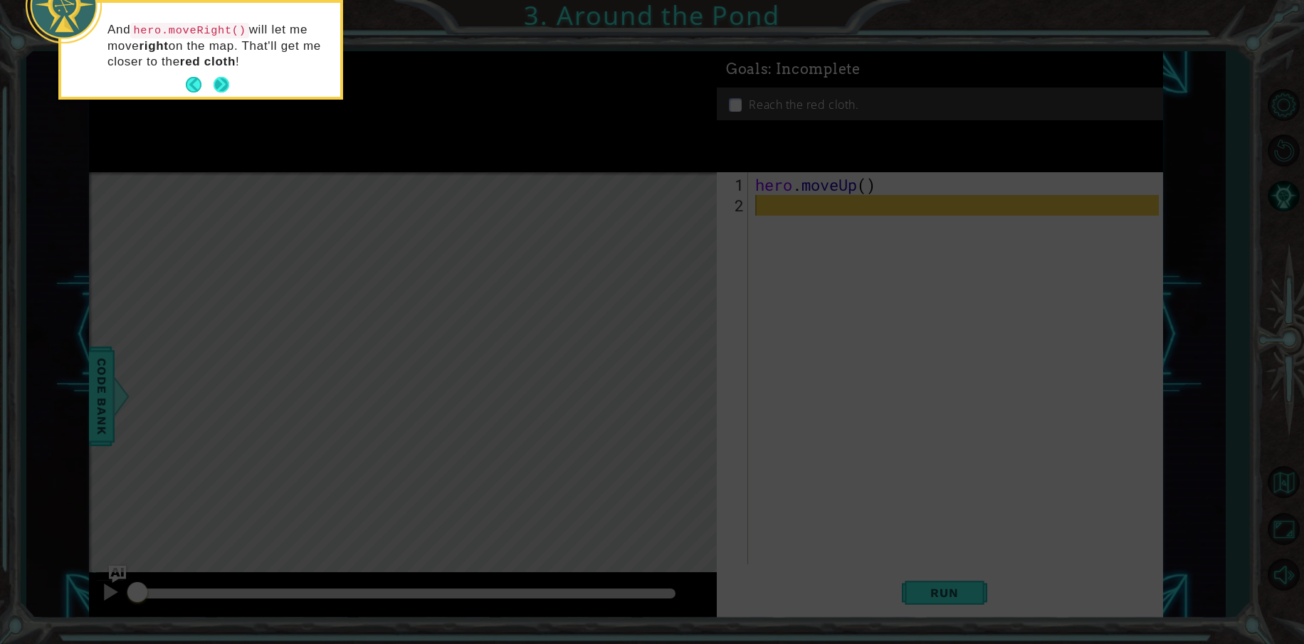
click at [217, 83] on button "Next" at bounding box center [222, 85] width 16 height 16
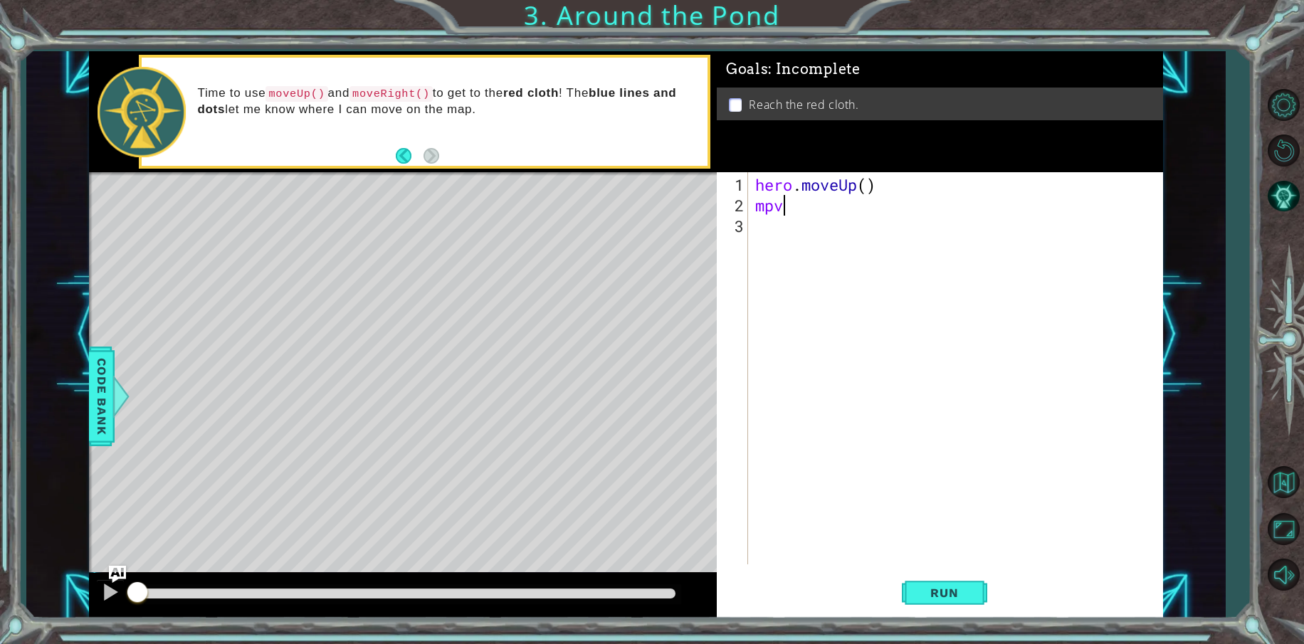
type textarea "m"
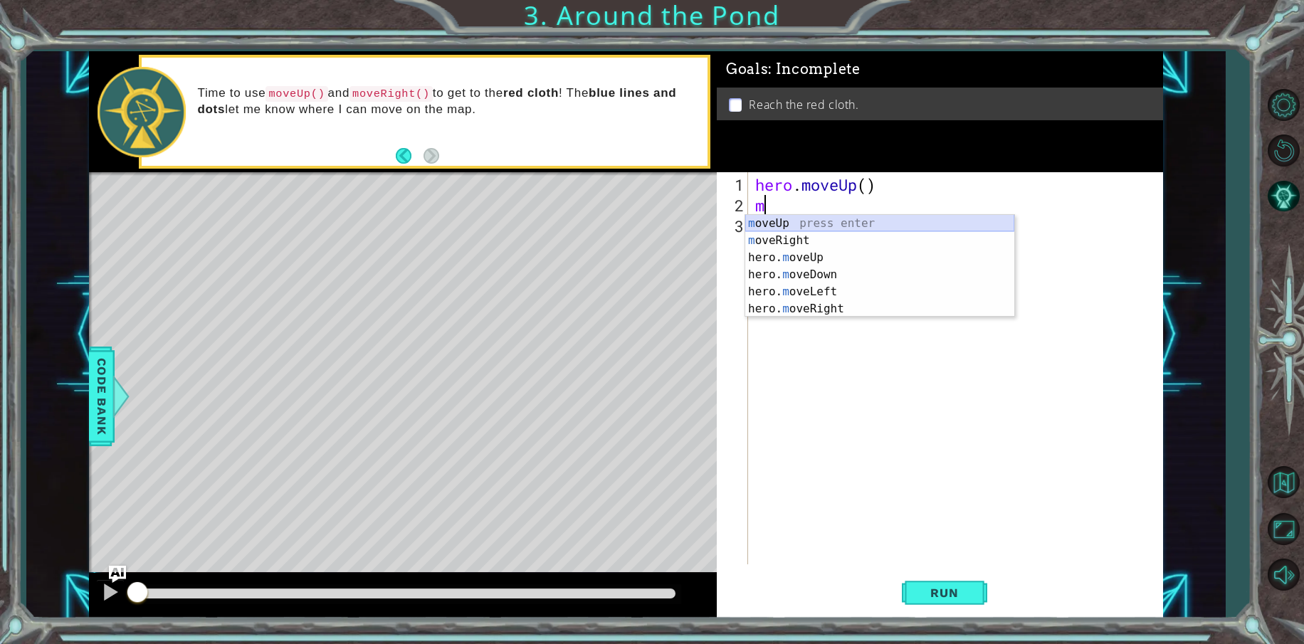
click at [769, 223] on div "m oveUp press enter m oveRight press enter hero. m oveUp press enter hero. m ov…" at bounding box center [879, 283] width 269 height 137
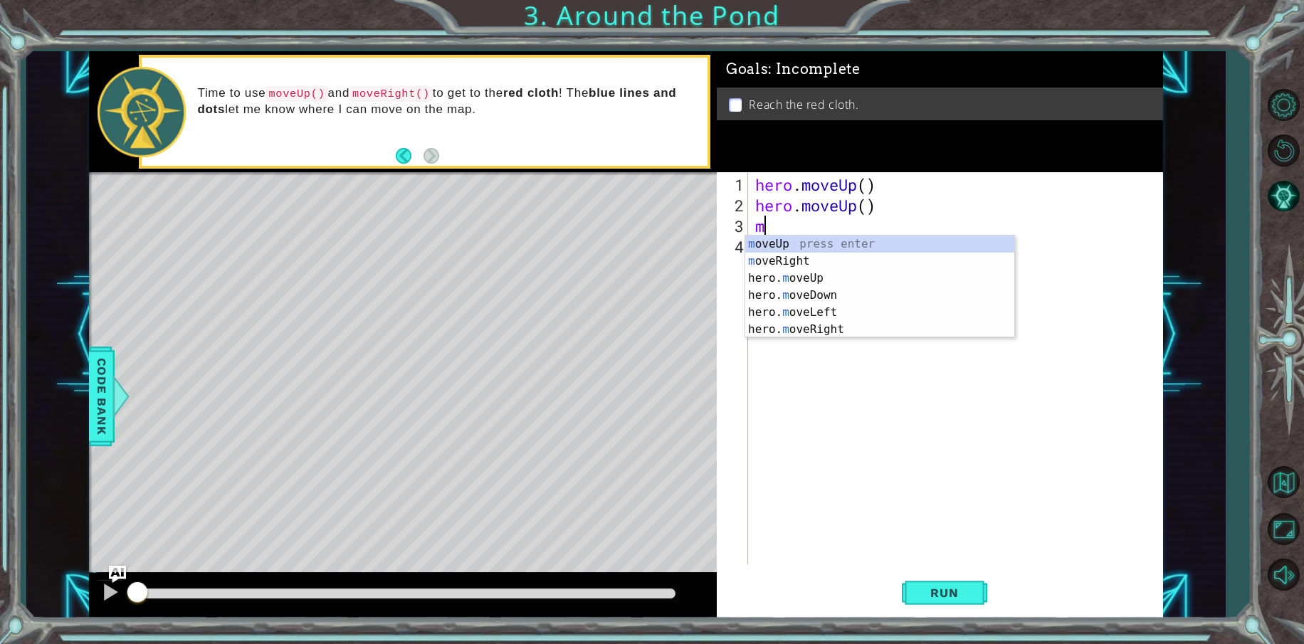
type textarea "mo"
click at [772, 262] on div "mo veUp press enter mo veRight press enter hero. mo veUp press enter hero. mo v…" at bounding box center [879, 304] width 269 height 137
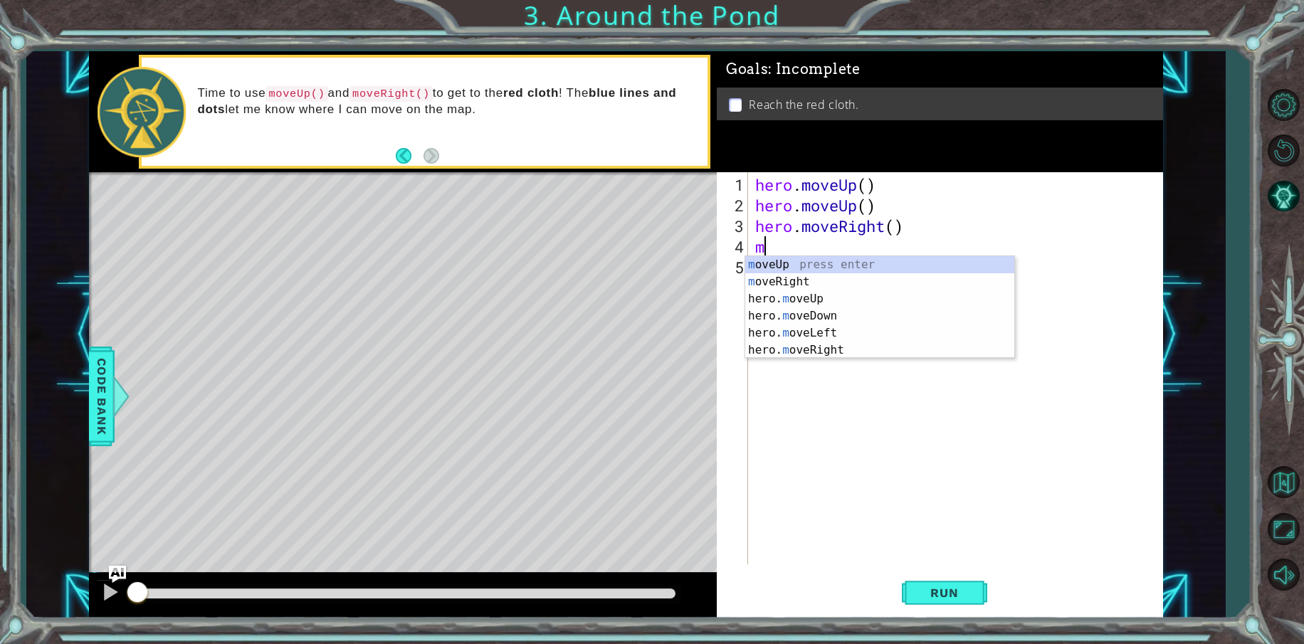
type textarea "mo"
click at [801, 266] on div "mo veUp press enter mo veRight press enter hero. mo veUp press enter hero. mo v…" at bounding box center [879, 324] width 269 height 137
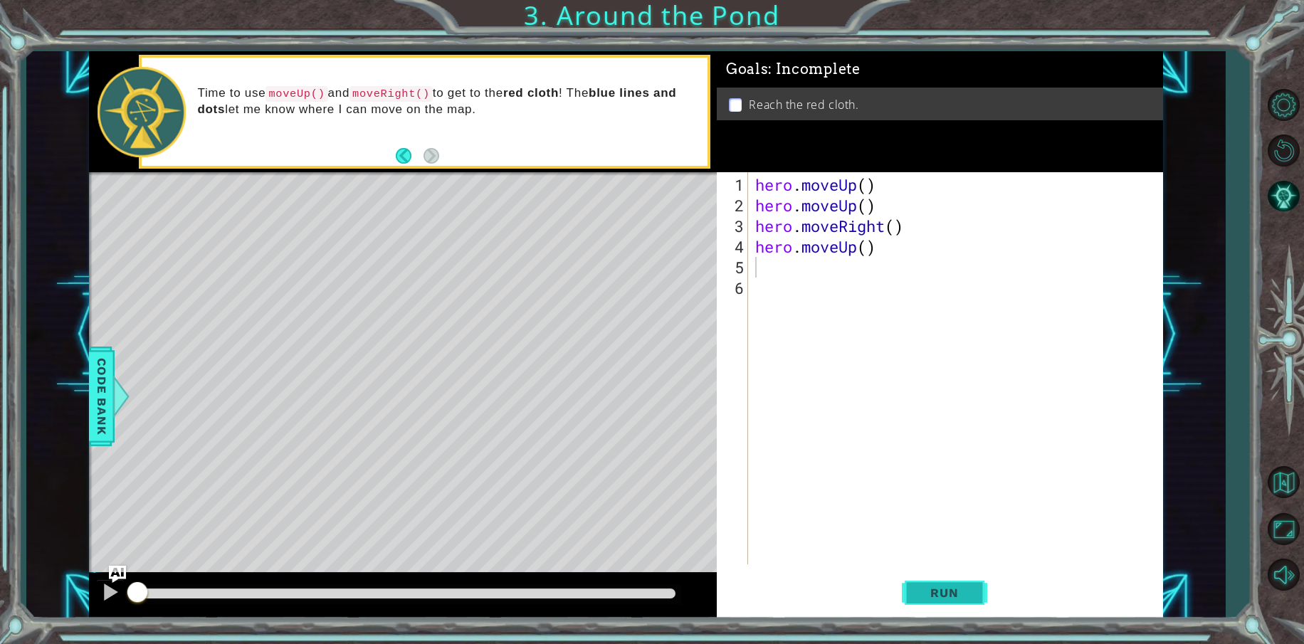
click at [949, 596] on span "Run" at bounding box center [944, 593] width 56 height 14
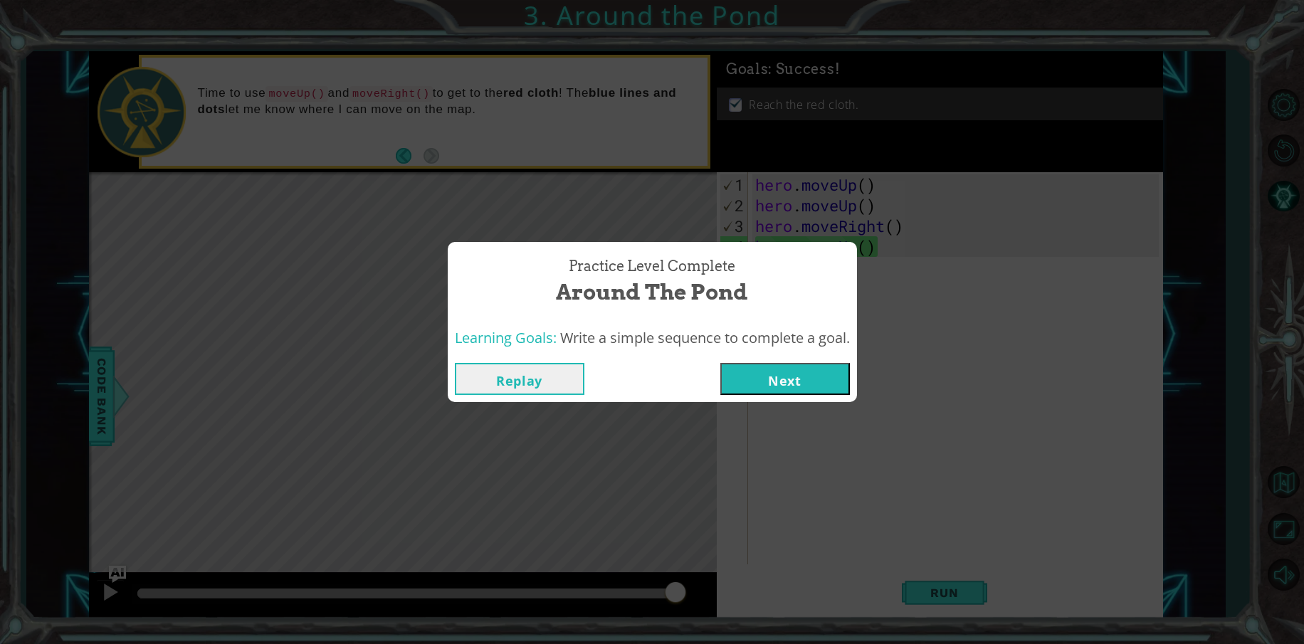
click at [779, 380] on button "Next" at bounding box center [785, 379] width 130 height 32
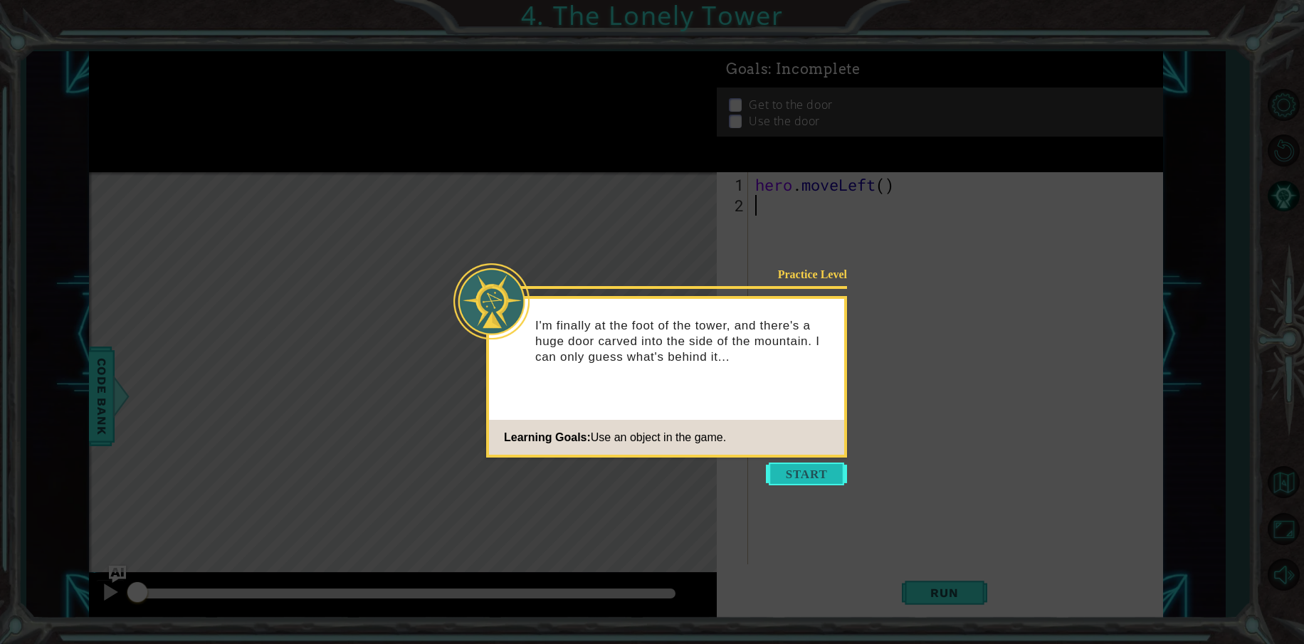
click at [817, 475] on button "Start" at bounding box center [806, 474] width 81 height 23
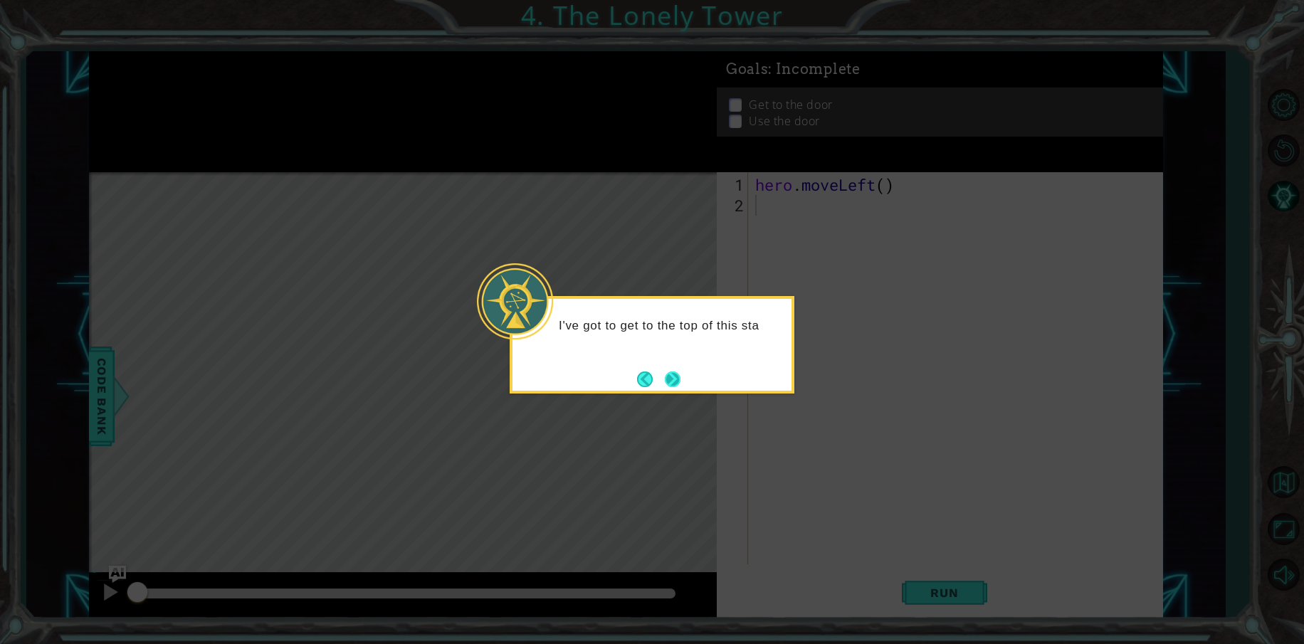
click at [665, 374] on button "Next" at bounding box center [673, 380] width 16 height 16
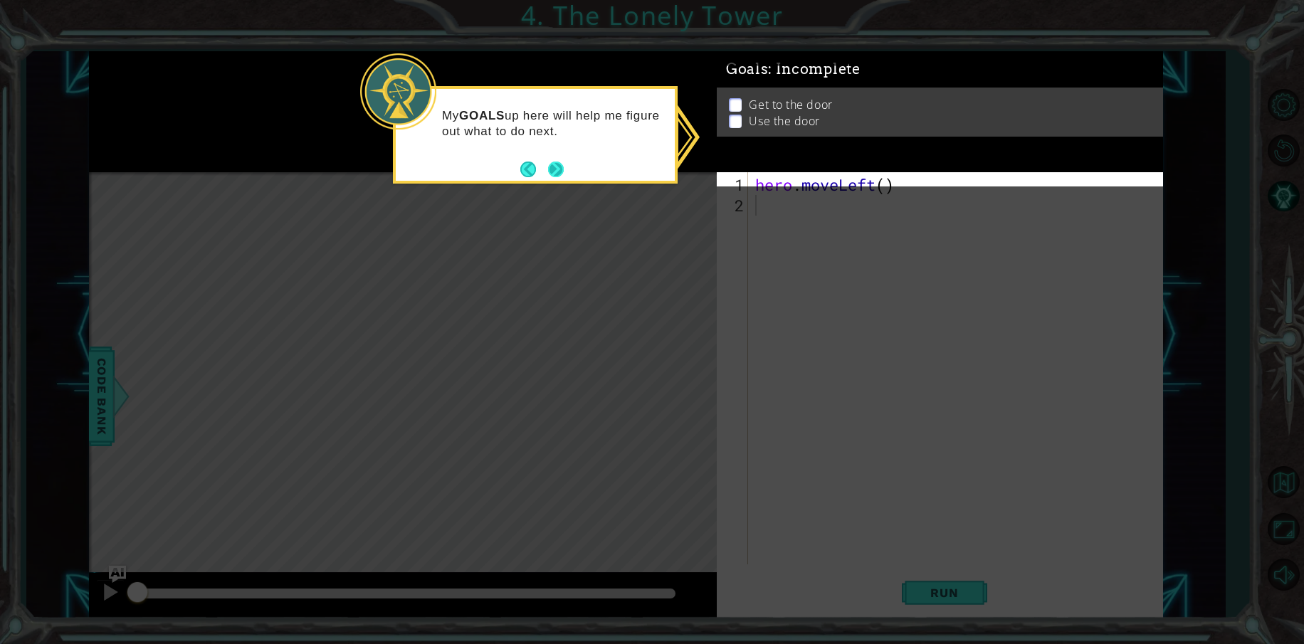
click at [555, 171] on button "Next" at bounding box center [556, 170] width 16 height 16
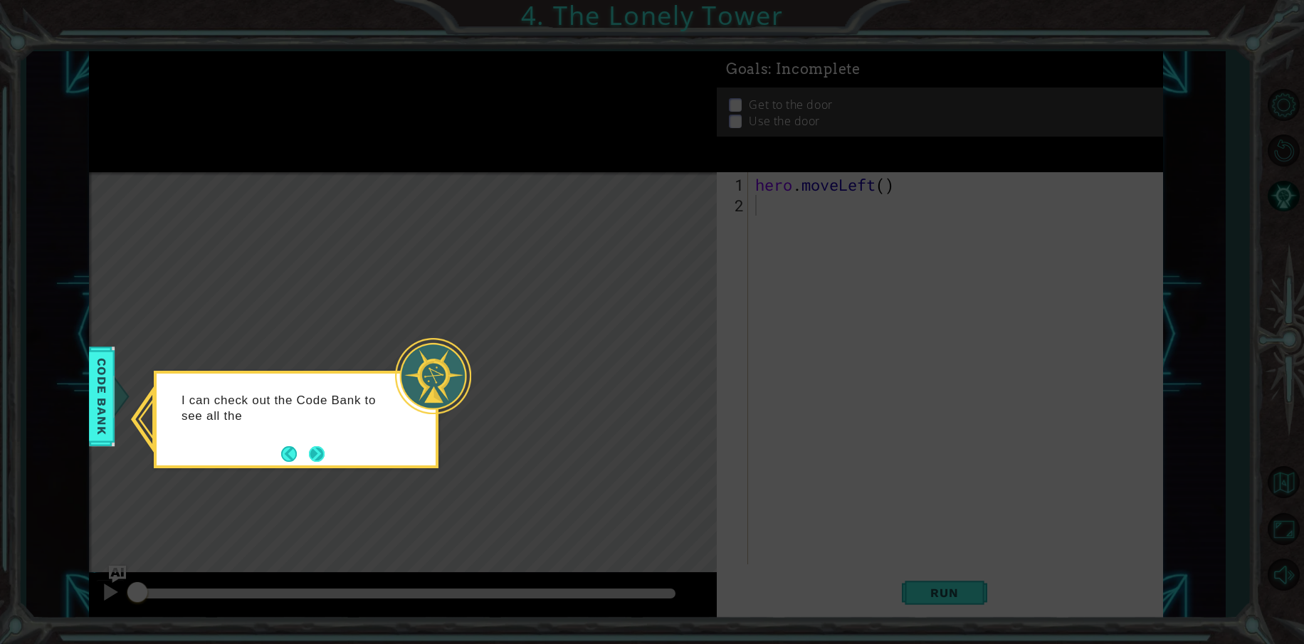
click at [320, 459] on button "Next" at bounding box center [317, 454] width 16 height 16
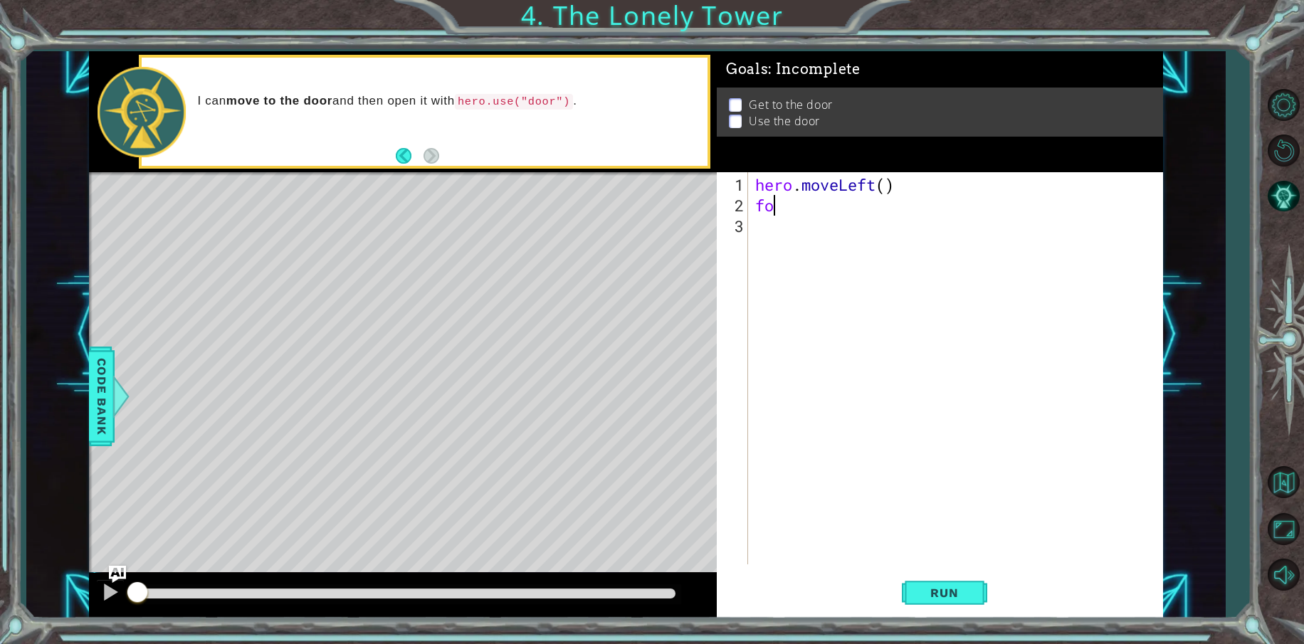
type textarea "f"
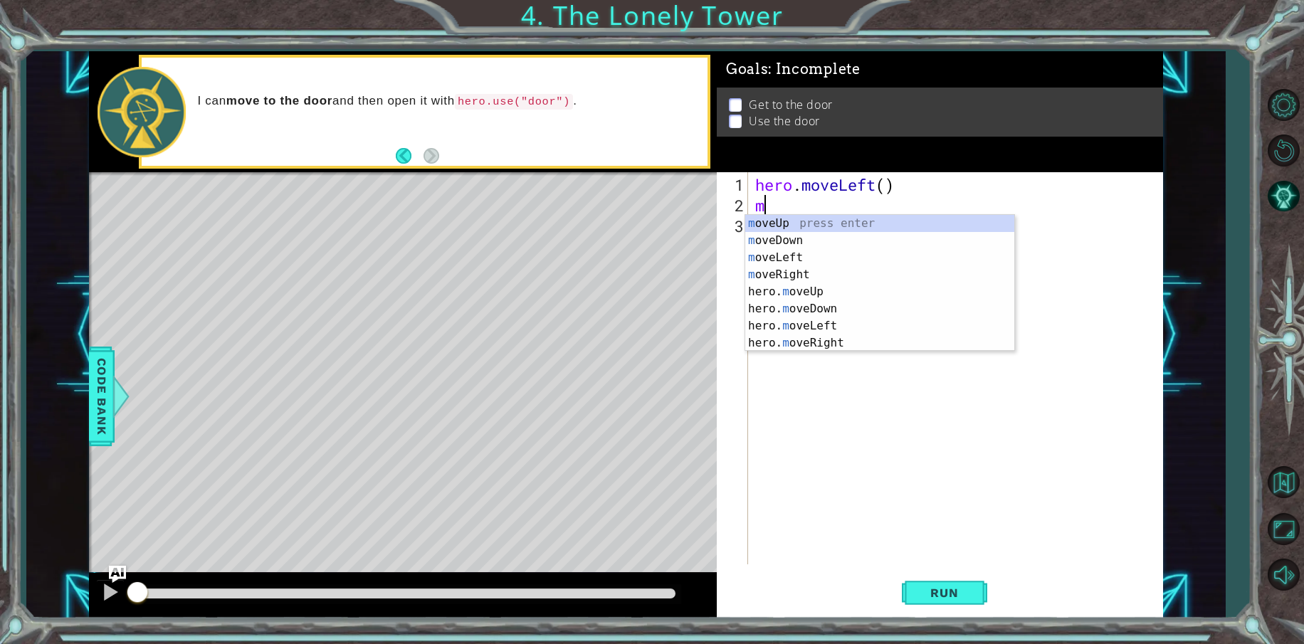
type textarea "mo"
click at [824, 220] on div "mo veUp press enter mo veDown press enter mo veLeft press enter mo veRight pres…" at bounding box center [879, 300] width 269 height 171
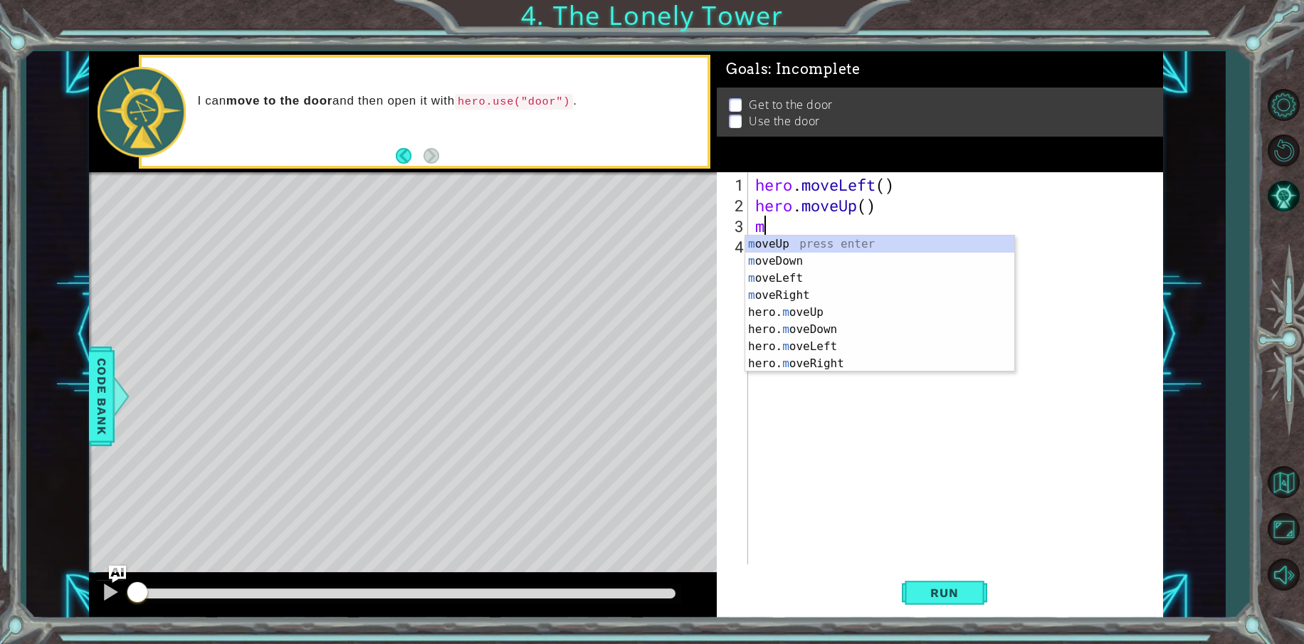
type textarea "mo"
click at [809, 242] on div "mo veUp press enter mo veDown press enter mo veLeft press enter mo veRight pres…" at bounding box center [879, 321] width 269 height 171
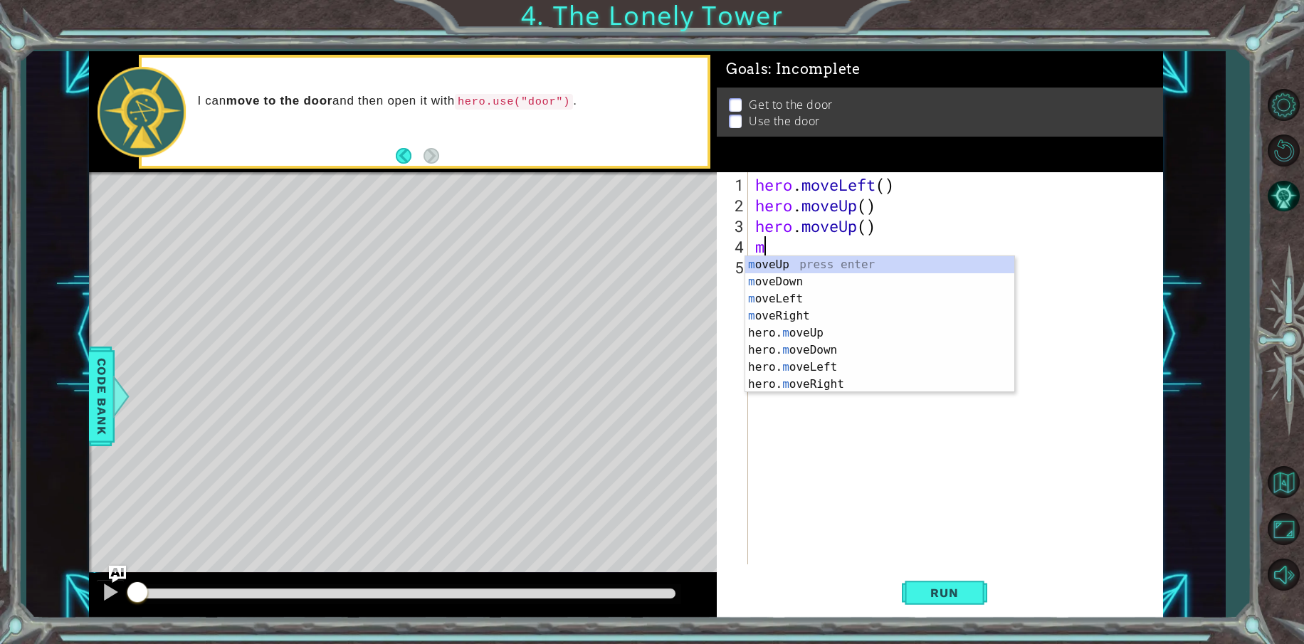
type textarea "mo"
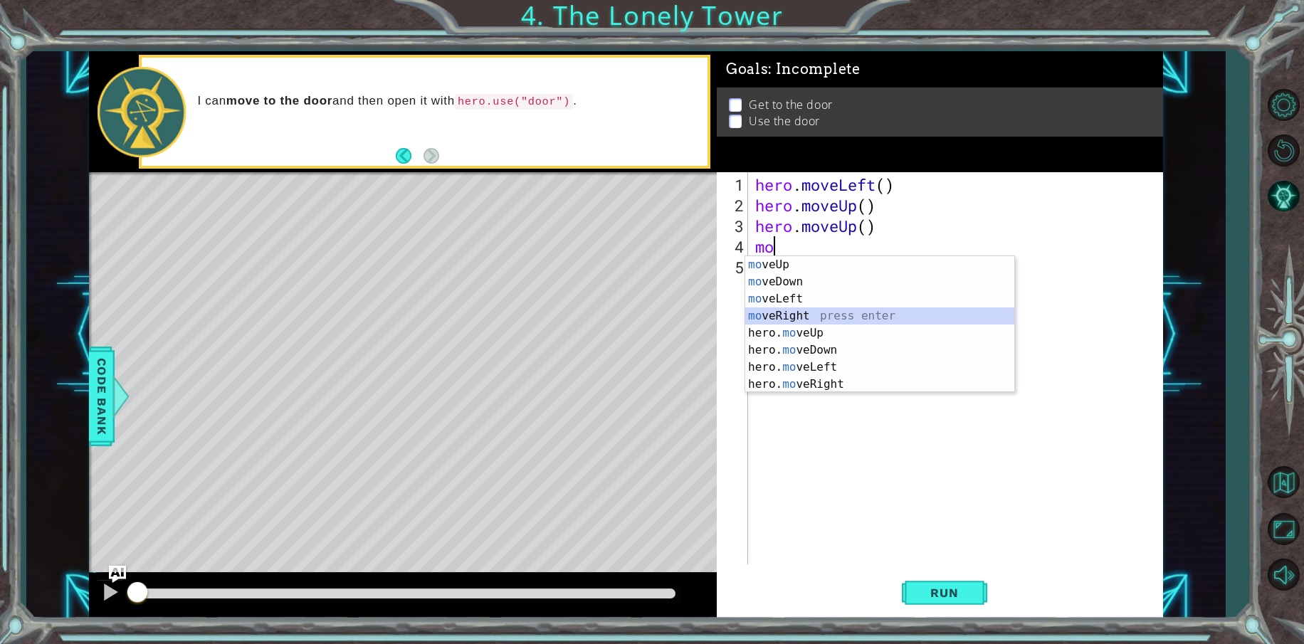
click at [783, 317] on div "mo veUp press enter mo veDown press enter mo veLeft press enter mo veRight pres…" at bounding box center [879, 341] width 269 height 171
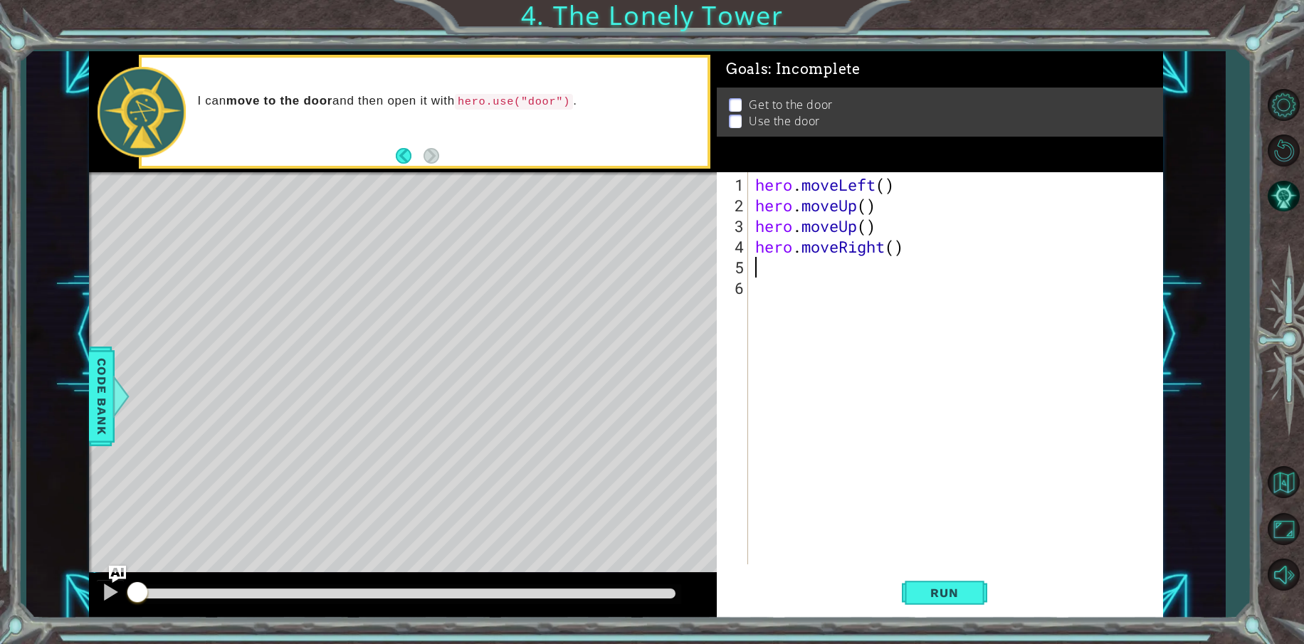
type textarea "m"
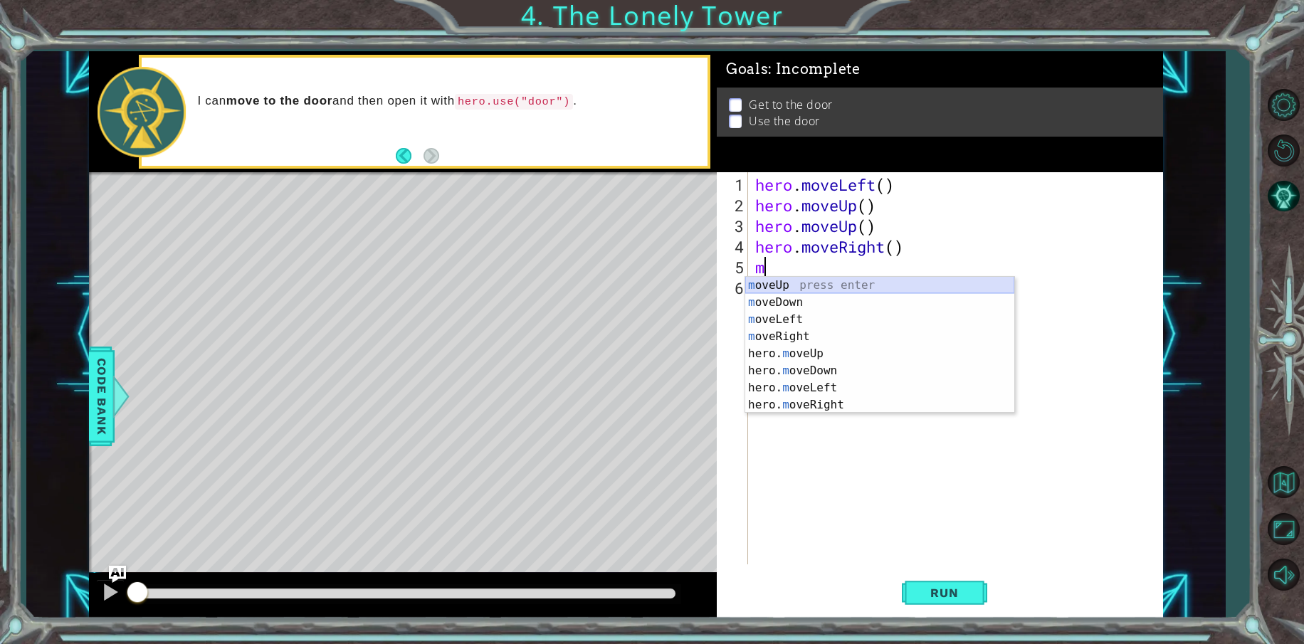
click at [787, 280] on div "m oveUp press enter m oveDown press enter m oveLeft press enter m oveRight pres…" at bounding box center [879, 362] width 269 height 171
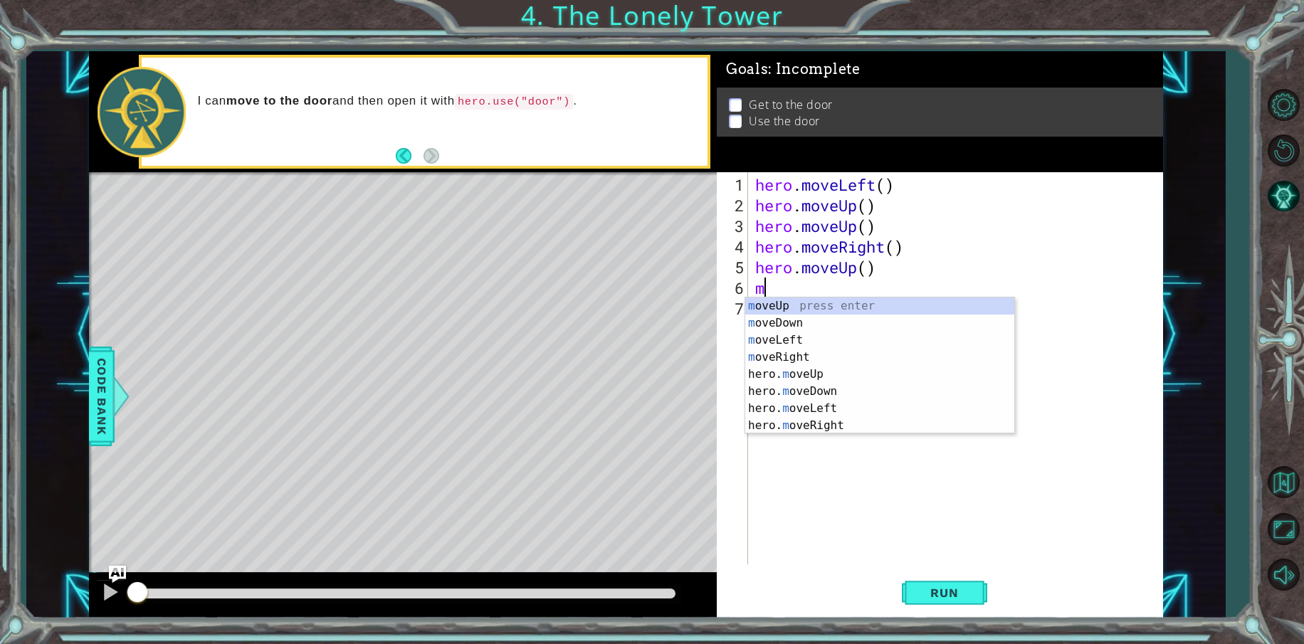
type textarea "mo"
click at [801, 304] on div "mo veUp press enter mo veDown press enter mo veLeft press enter mo veRight pres…" at bounding box center [879, 383] width 269 height 171
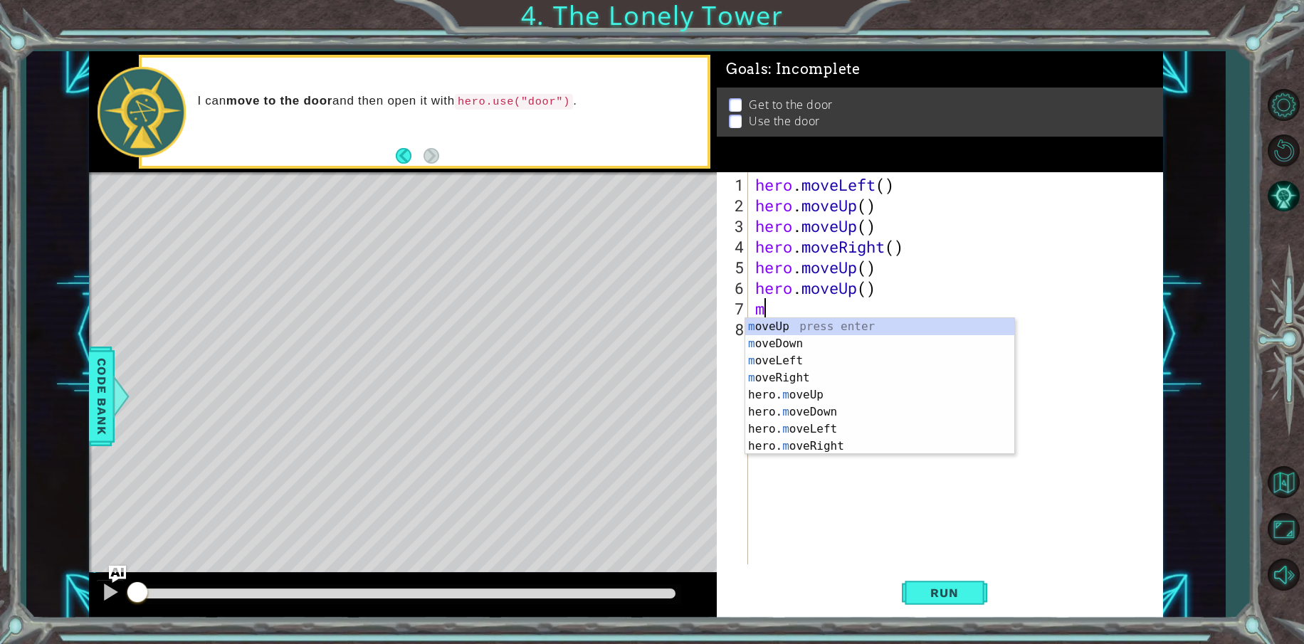
type textarea "mo"
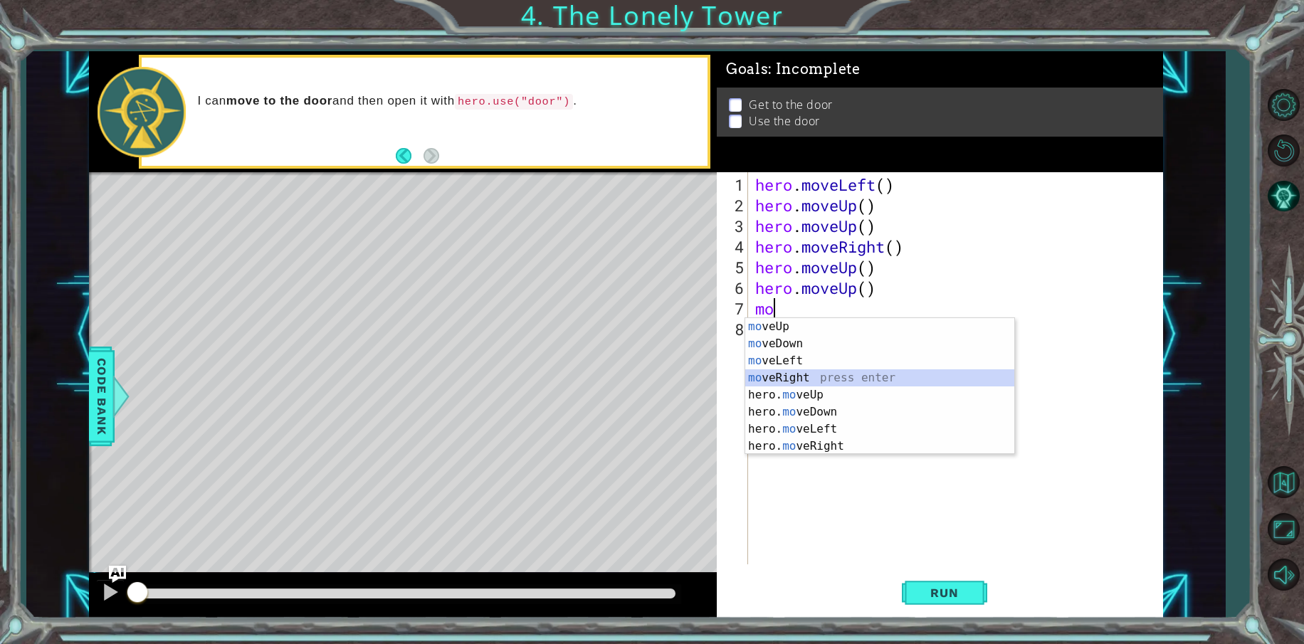
click at [806, 377] on div "mo veUp press enter mo veDown press enter mo veLeft press enter mo veRight pres…" at bounding box center [879, 403] width 269 height 171
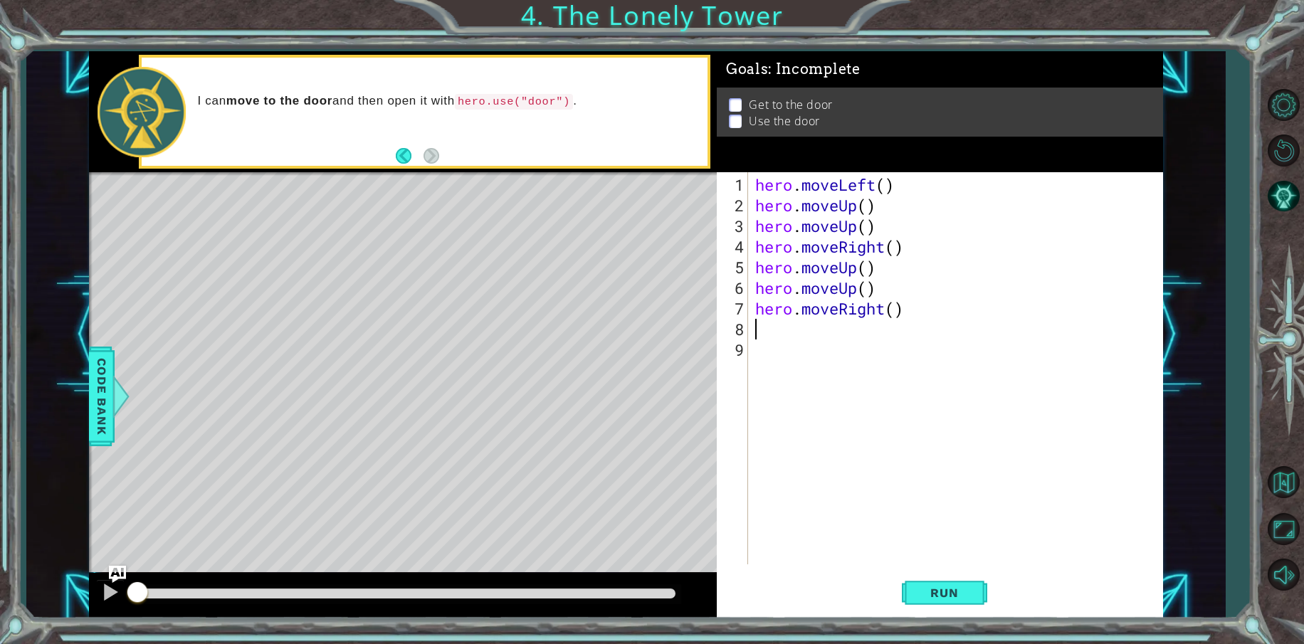
type textarea "m"
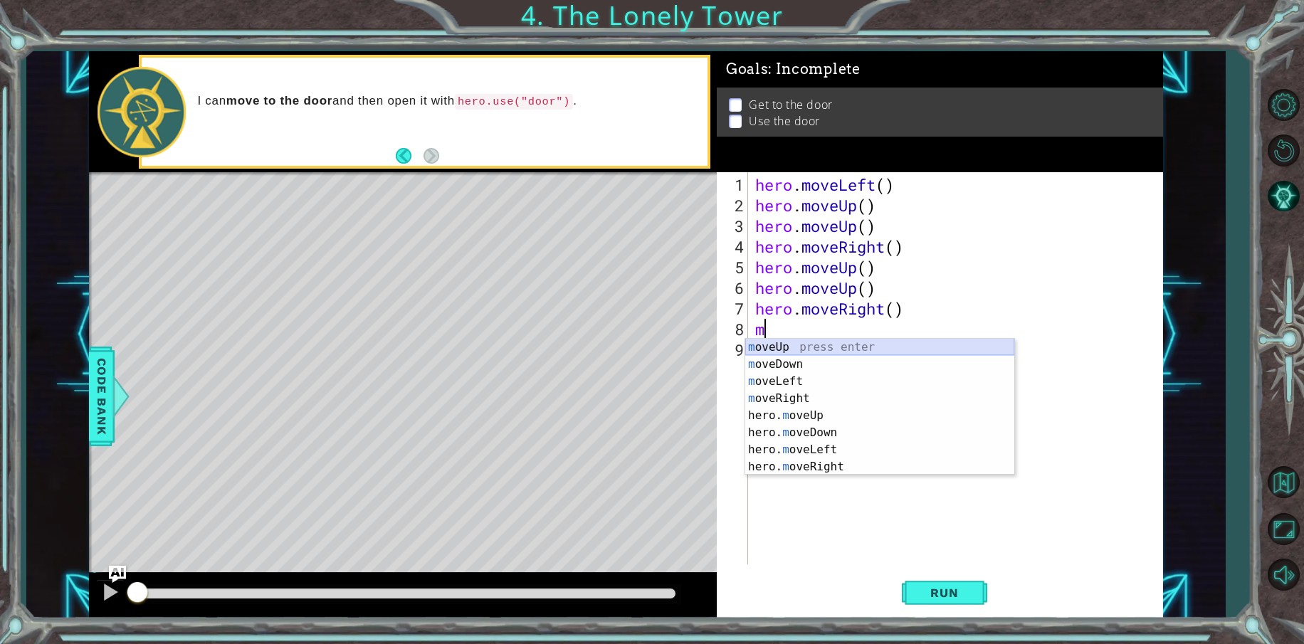
click at [772, 343] on div "m oveUp press enter m oveDown press enter m oveLeft press enter m oveRight pres…" at bounding box center [879, 424] width 269 height 171
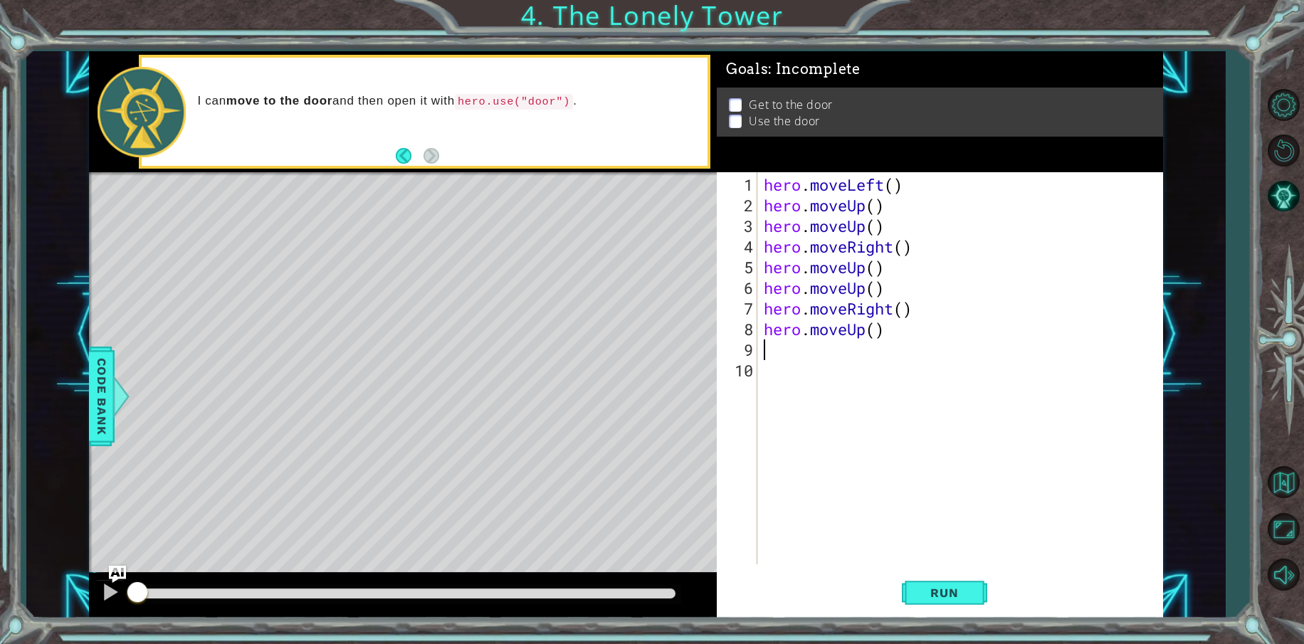
type textarea "m"
click at [932, 588] on span "Run" at bounding box center [944, 593] width 56 height 14
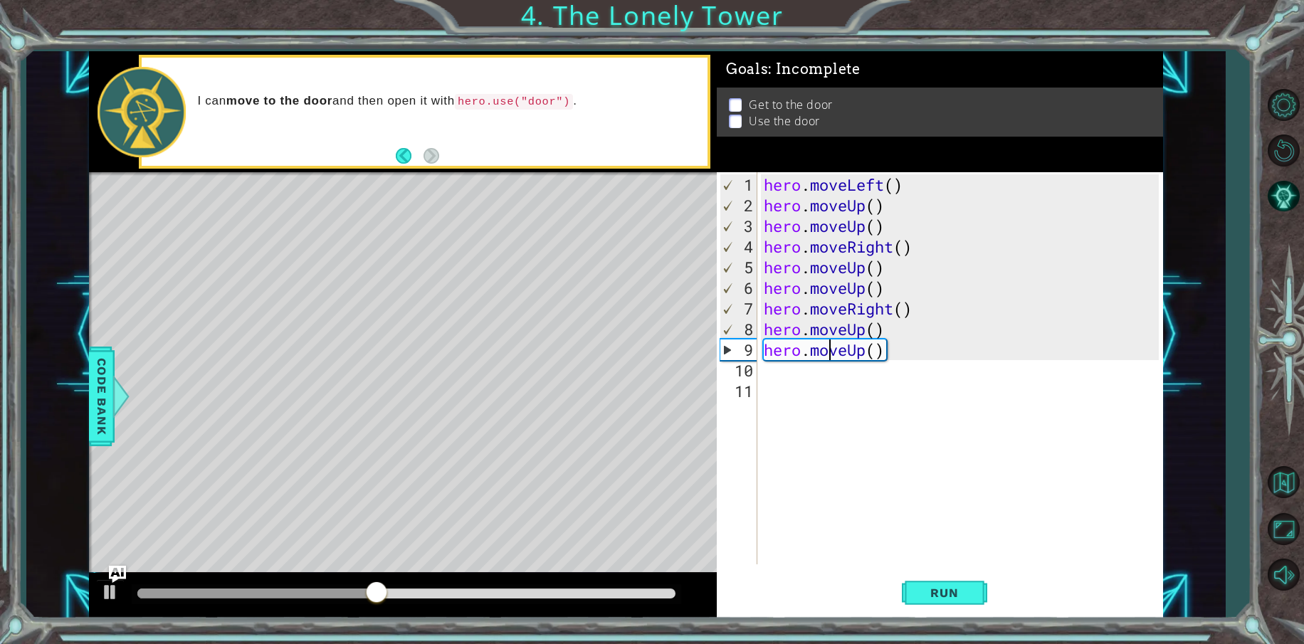
click at [831, 353] on div "hero . moveLeft ( ) hero . moveUp ( ) hero . moveUp ( ) hero . moveRight ( ) he…" at bounding box center [963, 390] width 405 height 433
click at [884, 189] on div "hero . moveLeft ( ) hero . moveUp ( ) hero . moveUp ( ) hero . moveRight ( ) he…" at bounding box center [963, 390] width 405 height 433
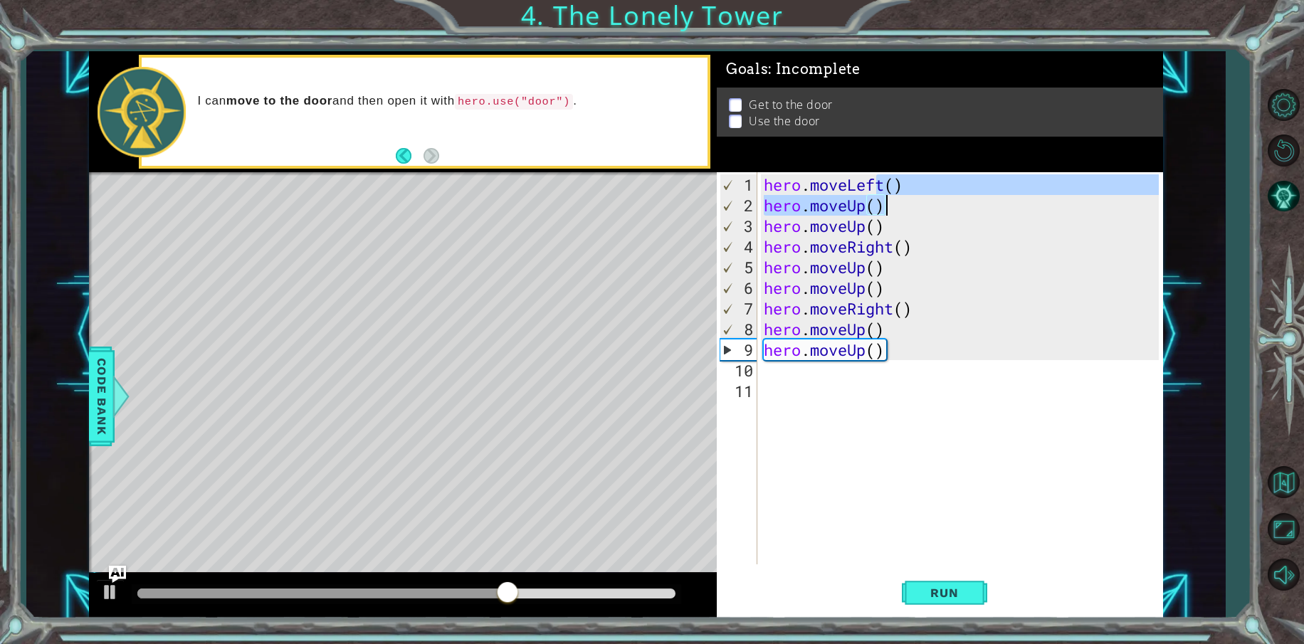
drag, startPoint x: 881, startPoint y: 186, endPoint x: 903, endPoint y: 196, distance: 23.6
click at [903, 196] on div "hero . moveLeft ( ) hero . moveUp ( ) hero . moveUp ( ) hero . moveRight ( ) he…" at bounding box center [963, 390] width 405 height 433
drag, startPoint x: 895, startPoint y: 201, endPoint x: 851, endPoint y: 186, distance: 47.3
click at [851, 186] on div "hero . moveLeft ( ) hero . moveUp ( ) hero . moveUp ( ) hero . moveRight ( ) he…" at bounding box center [963, 390] width 405 height 433
drag, startPoint x: 848, startPoint y: 186, endPoint x: 763, endPoint y: 175, distance: 86.1
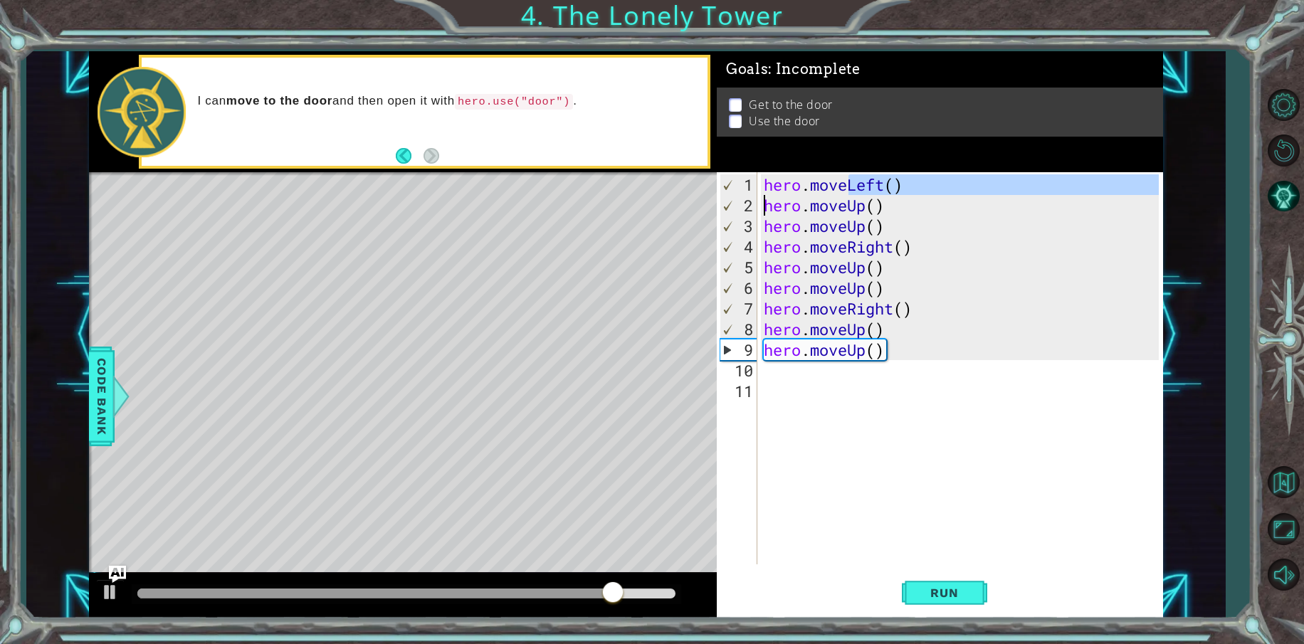
click at [764, 197] on div "hero . moveLeft ( ) hero . moveUp ( ) hero . moveUp ( ) hero . moveRight ( ) he…" at bounding box center [963, 390] width 405 height 433
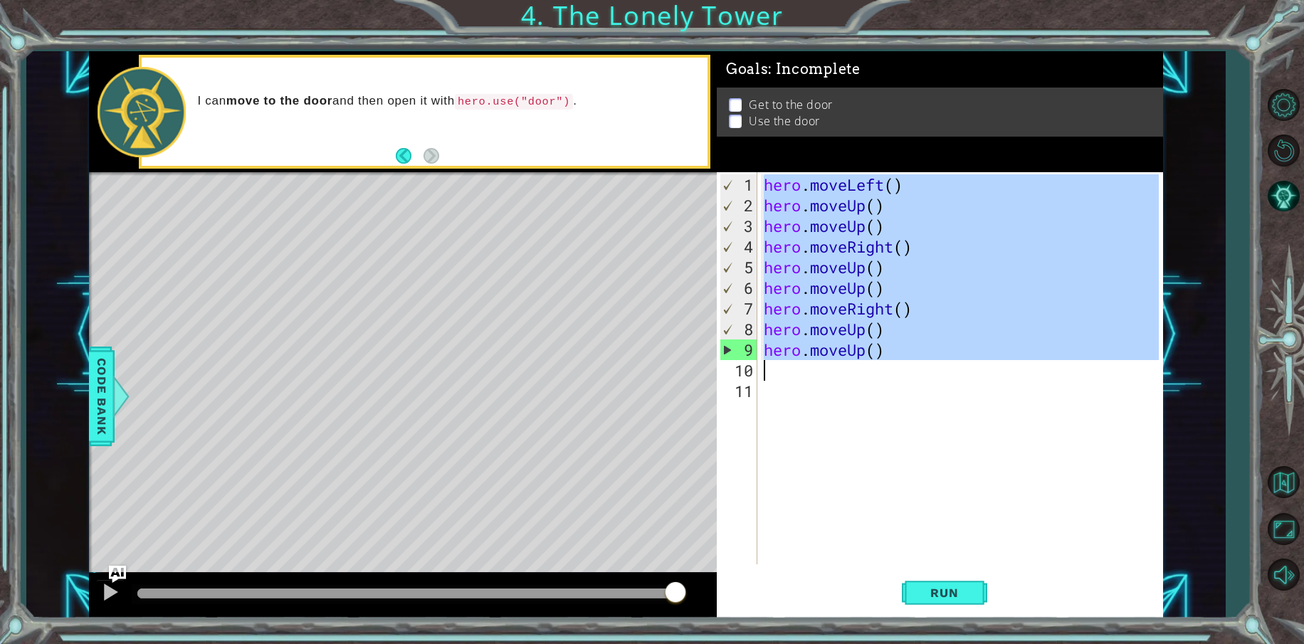
drag, startPoint x: 756, startPoint y: 182, endPoint x: 786, endPoint y: 362, distance: 181.8
click at [786, 362] on div "hero.moveLeft() hero.moveUp() 1 2 3 4 5 6 7 8 9 10 11 hero . moveLeft ( ) hero …" at bounding box center [938, 368] width 442 height 392
type textarea "hero.moveUp()"
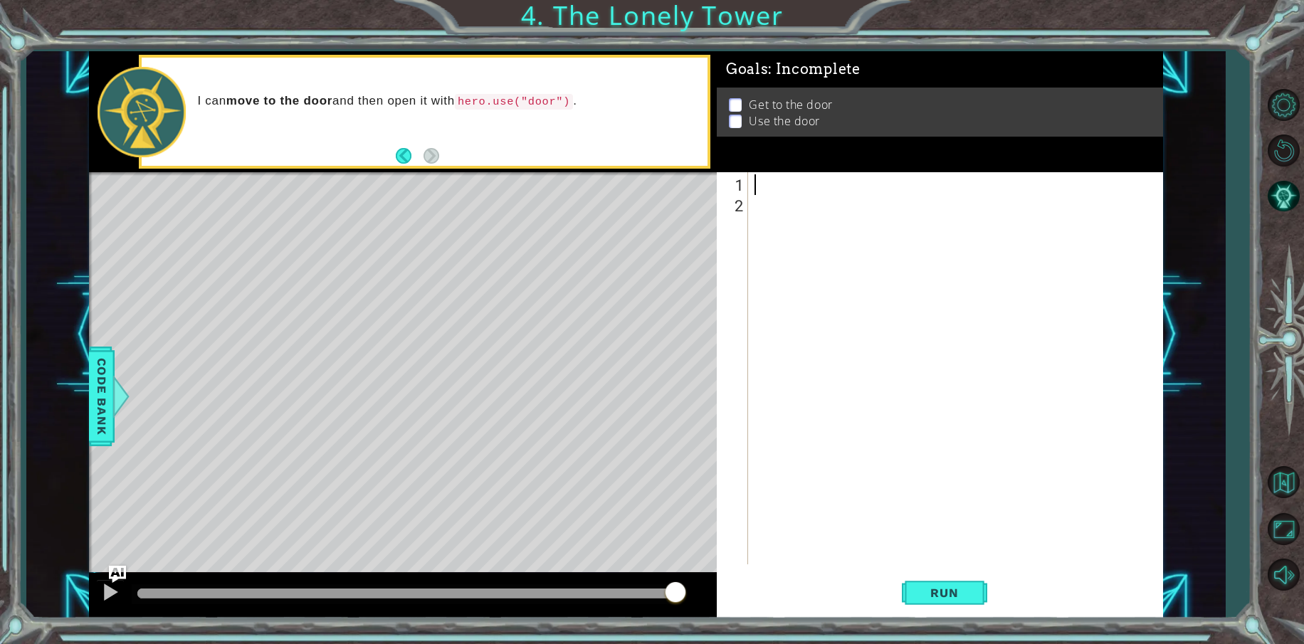
type textarea "m"
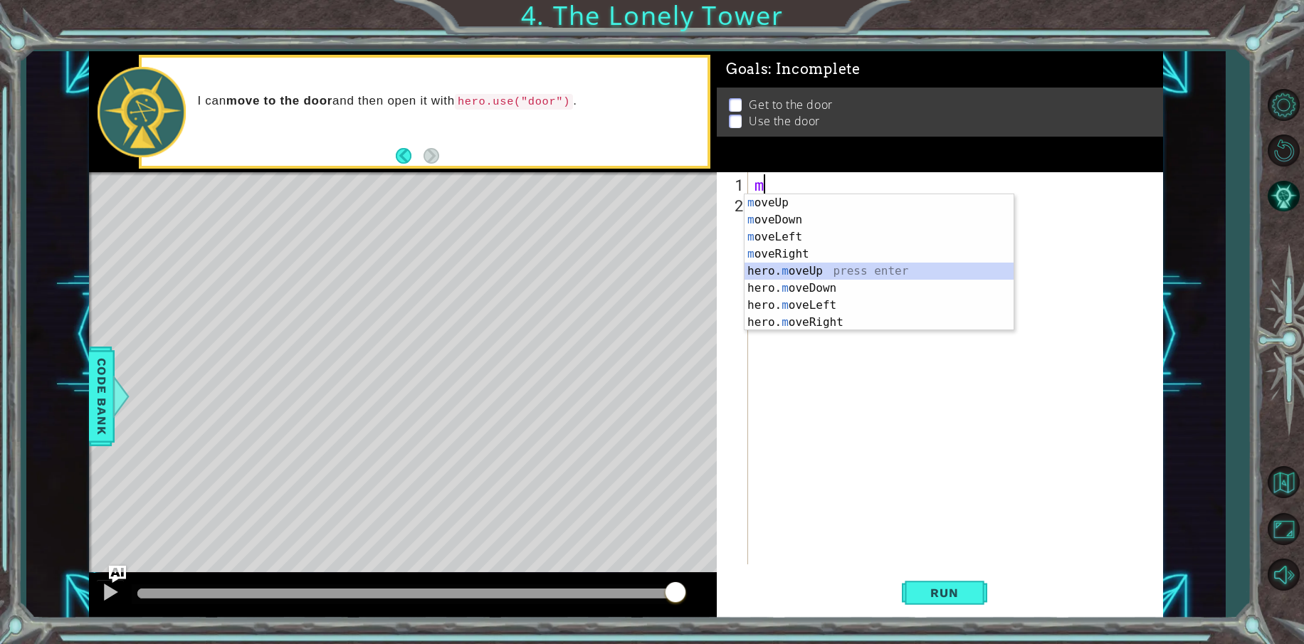
click at [782, 269] on div "m oveUp press enter m oveDown press enter m oveLeft press enter m oveRight pres…" at bounding box center [879, 279] width 269 height 171
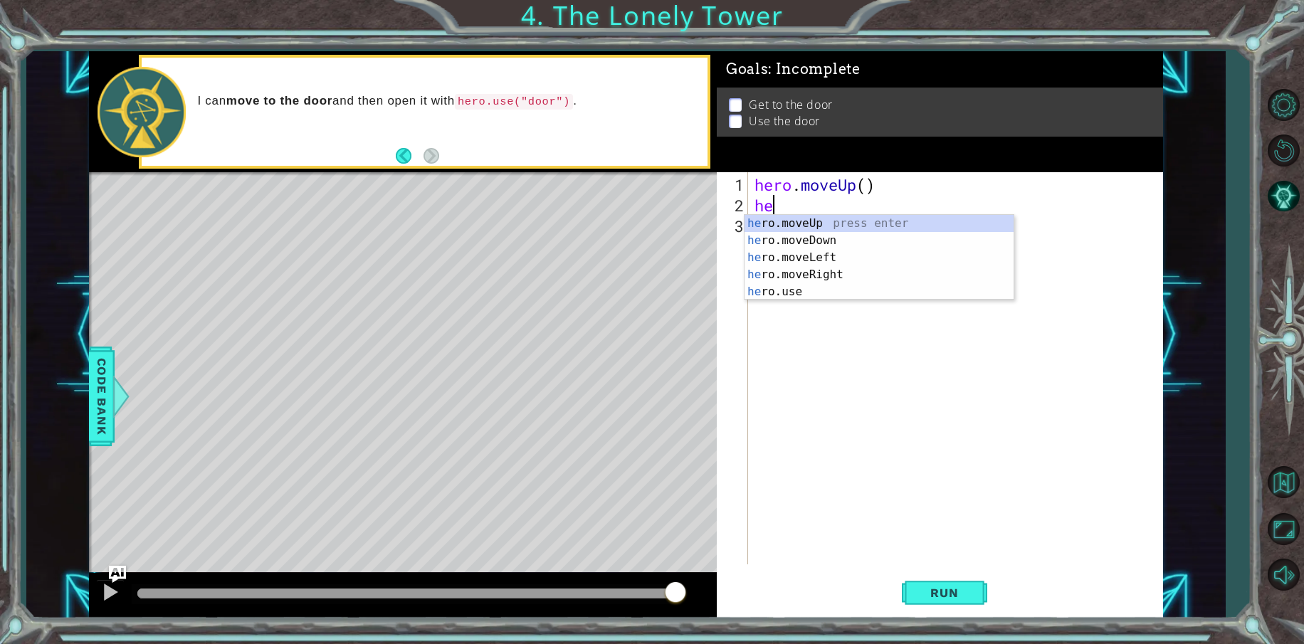
type textarea "her"
click at [794, 221] on div "her o.moveUp press enter her o.moveDown press enter her o.moveLeft press enter …" at bounding box center [879, 275] width 269 height 120
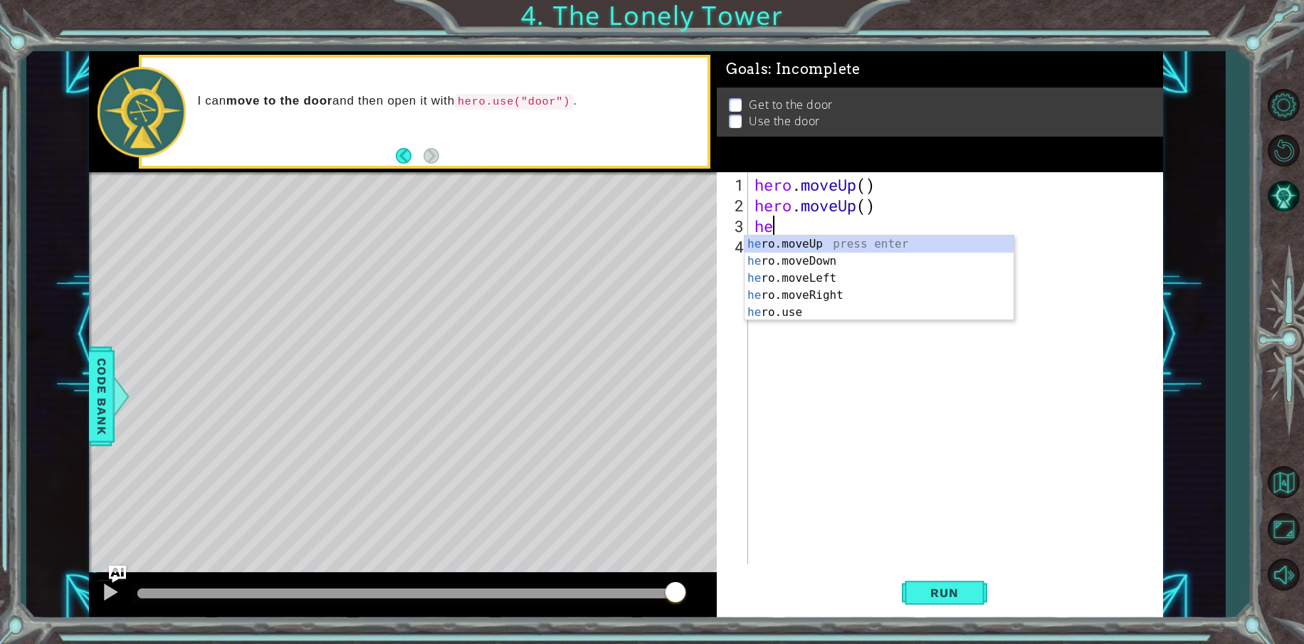
type textarea "her"
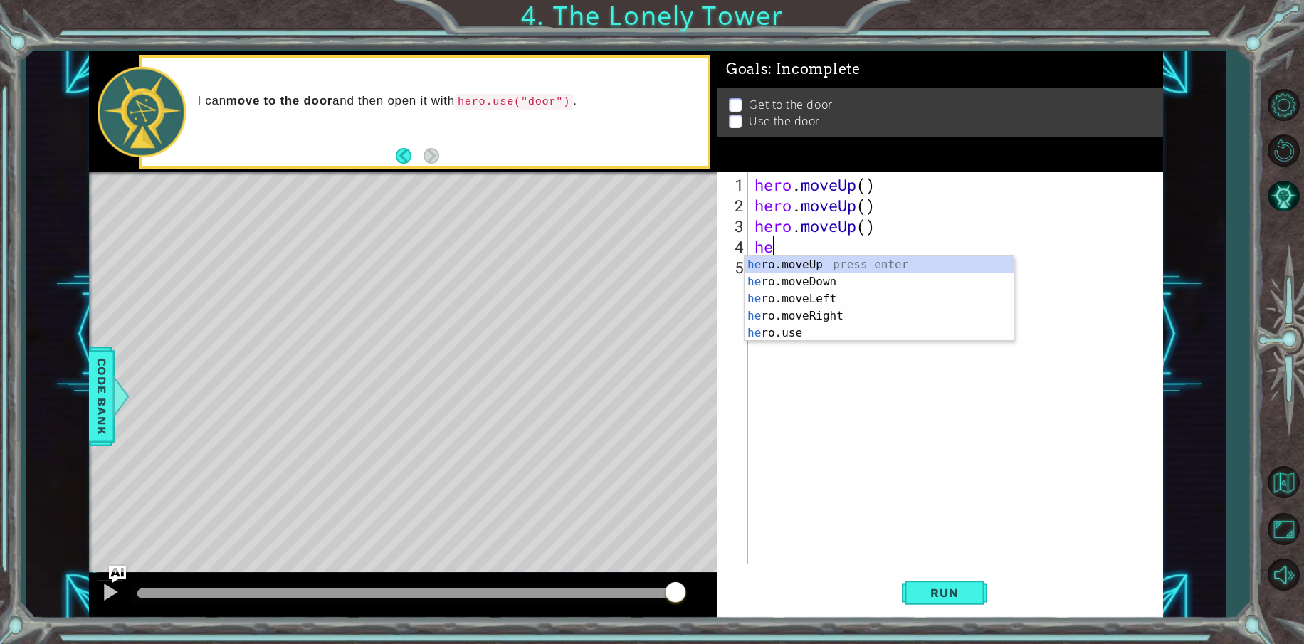
type textarea "her"
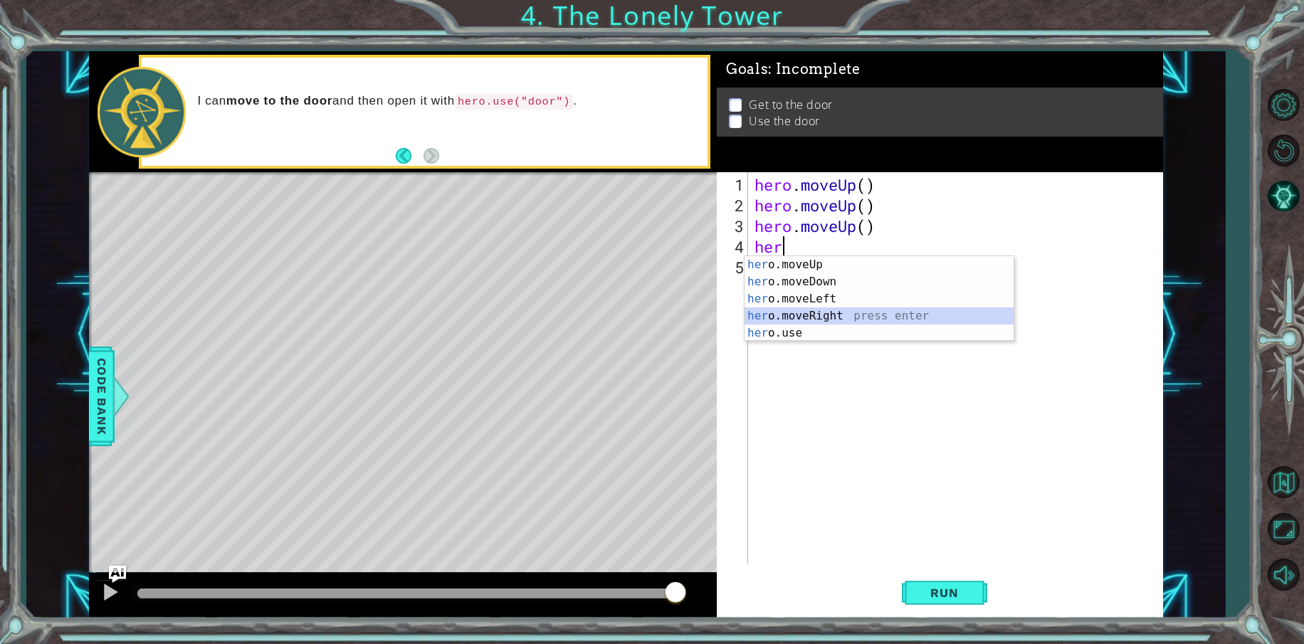
click at [809, 316] on div "her o.moveUp press enter her o.moveDown press enter her o.moveLeft press enter …" at bounding box center [879, 316] width 269 height 120
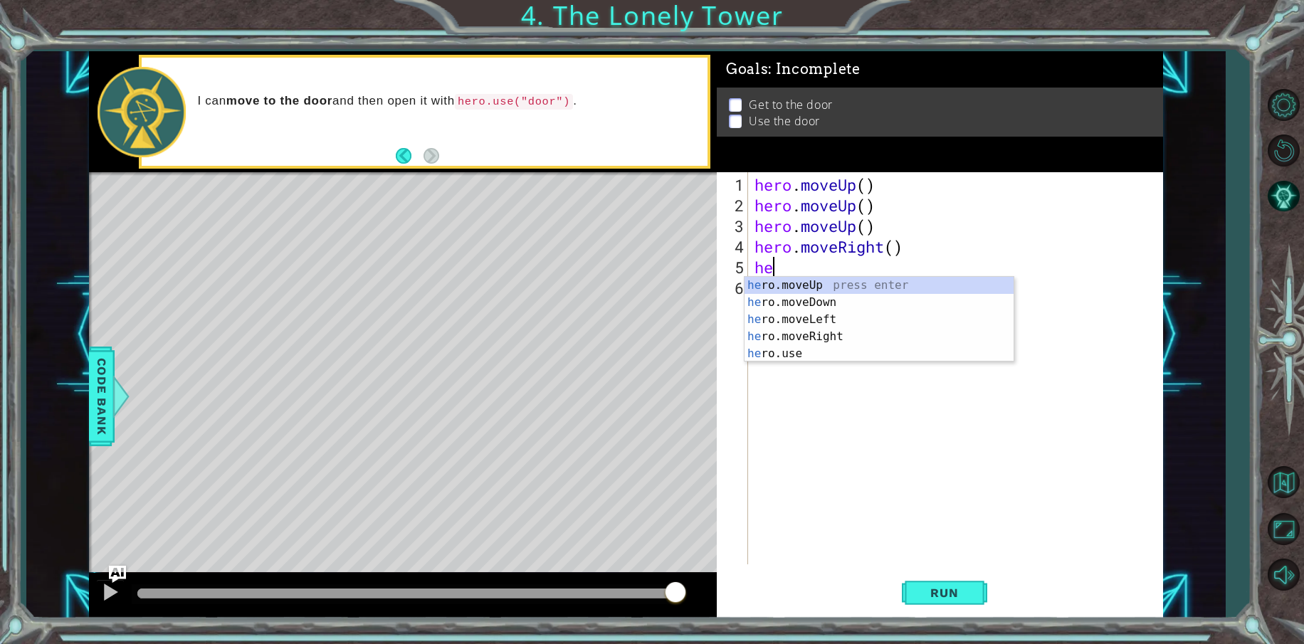
type textarea "her"
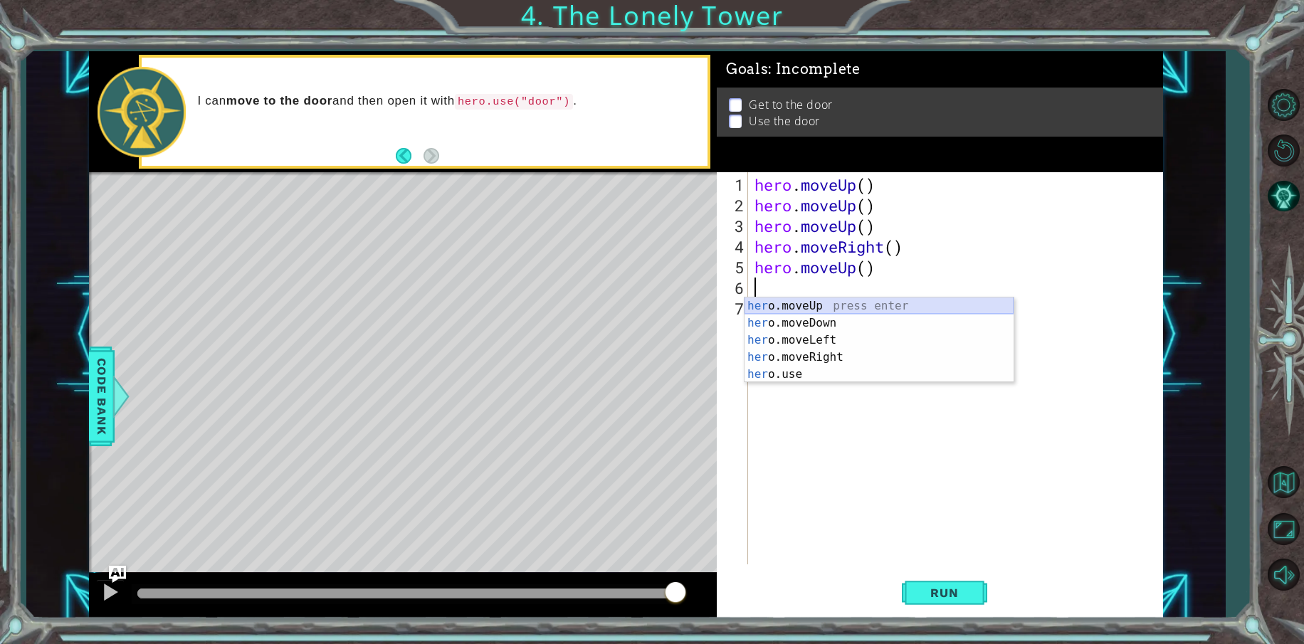
type textarea "he"
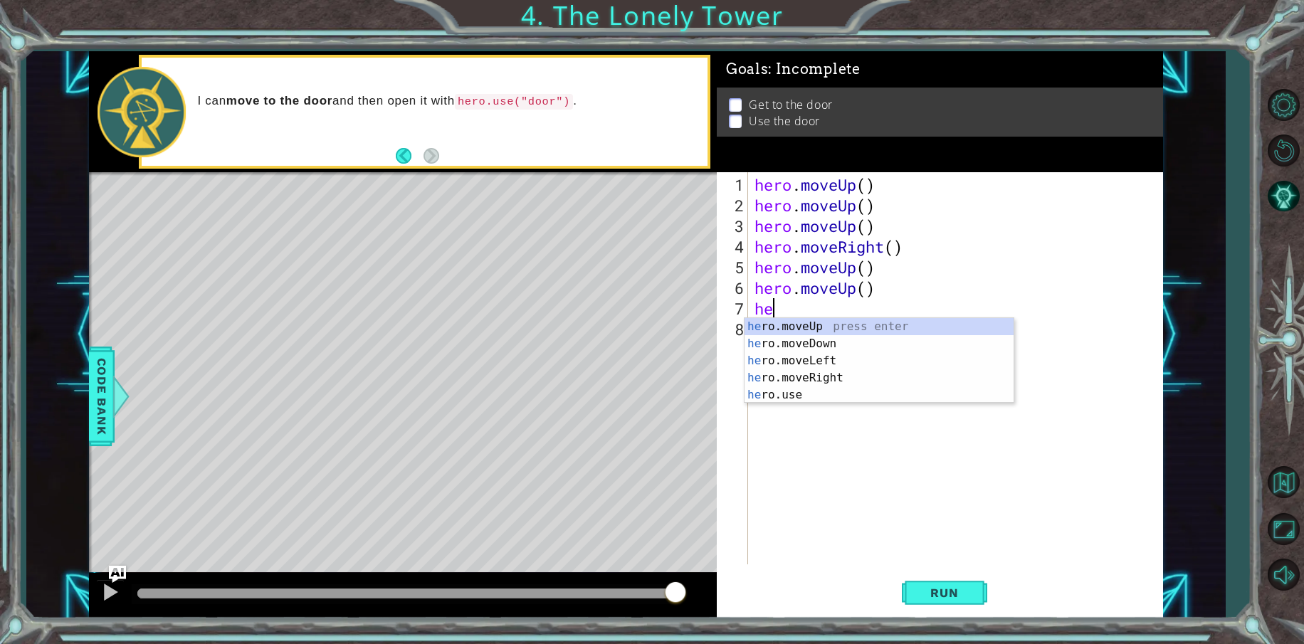
type textarea "her"
click at [807, 378] on div "her o.moveUp press enter her o.moveDown press enter her o.moveLeft press enter …" at bounding box center [879, 378] width 269 height 120
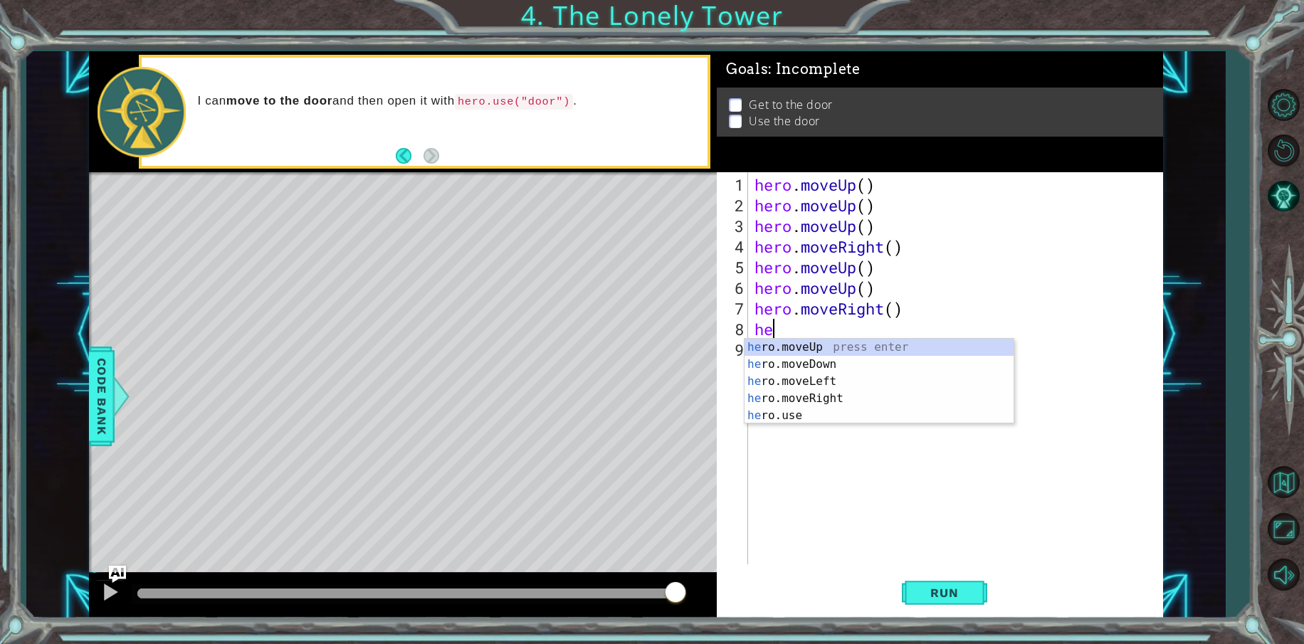
type textarea "her"
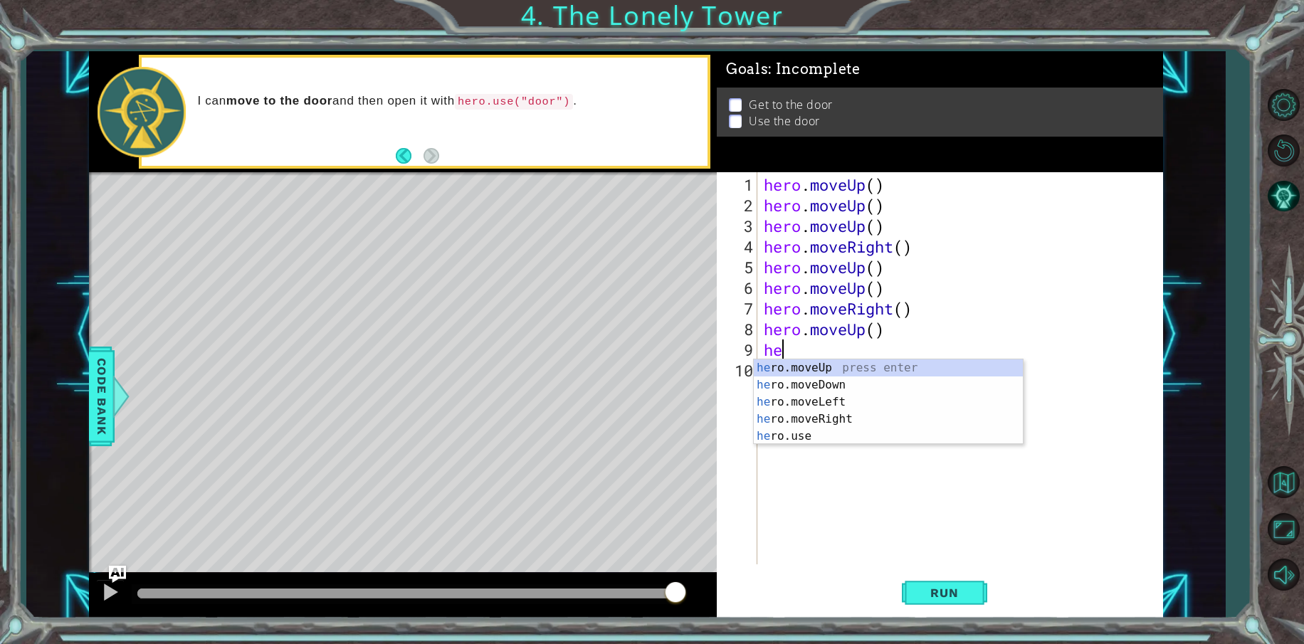
type textarea "her"
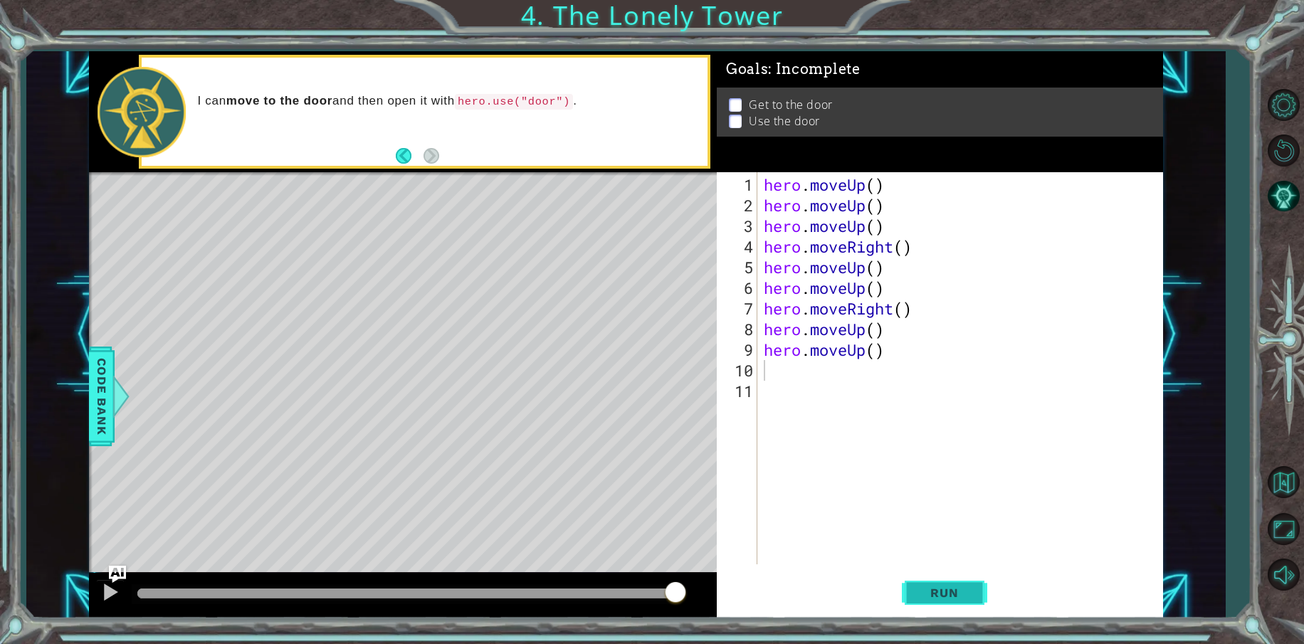
click at [953, 592] on span "Run" at bounding box center [944, 593] width 56 height 14
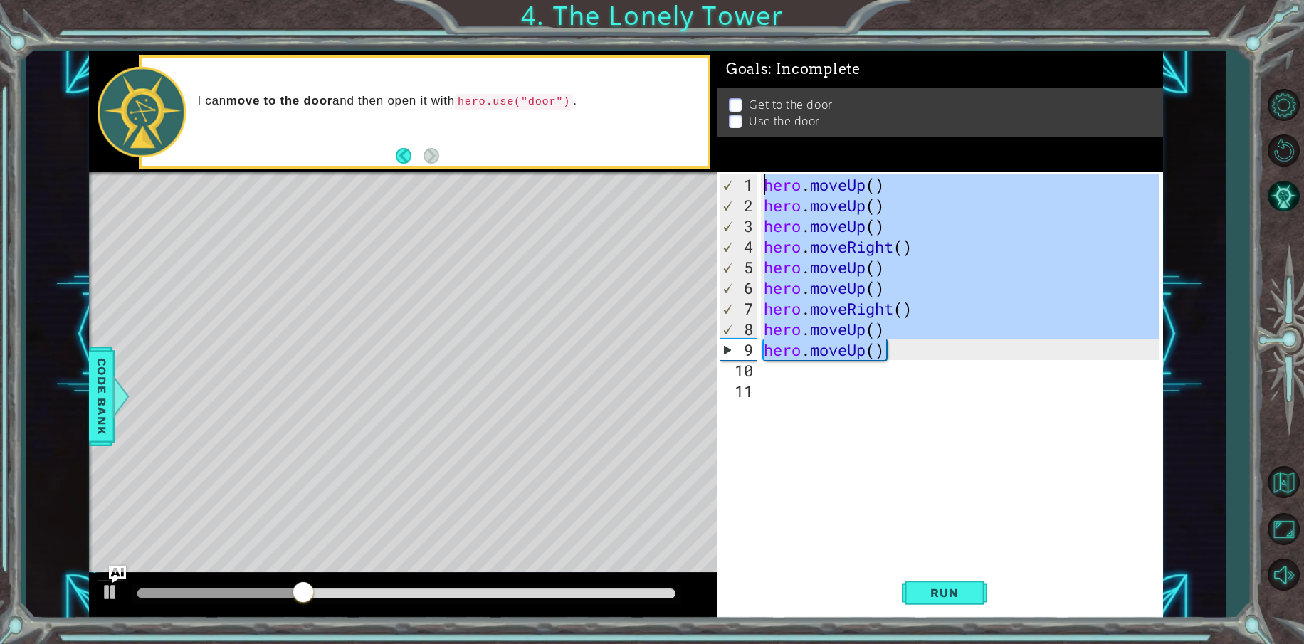
drag, startPoint x: 905, startPoint y: 352, endPoint x: 730, endPoint y: 173, distance: 250.2
click at [730, 173] on div "1 2 3 4 5 6 7 8 9 10 11 hero . moveUp ( ) hero . moveUp ( ) hero . moveUp ( ) h…" at bounding box center [938, 368] width 442 height 392
type textarea "hero.moveUp() hero.moveUp()"
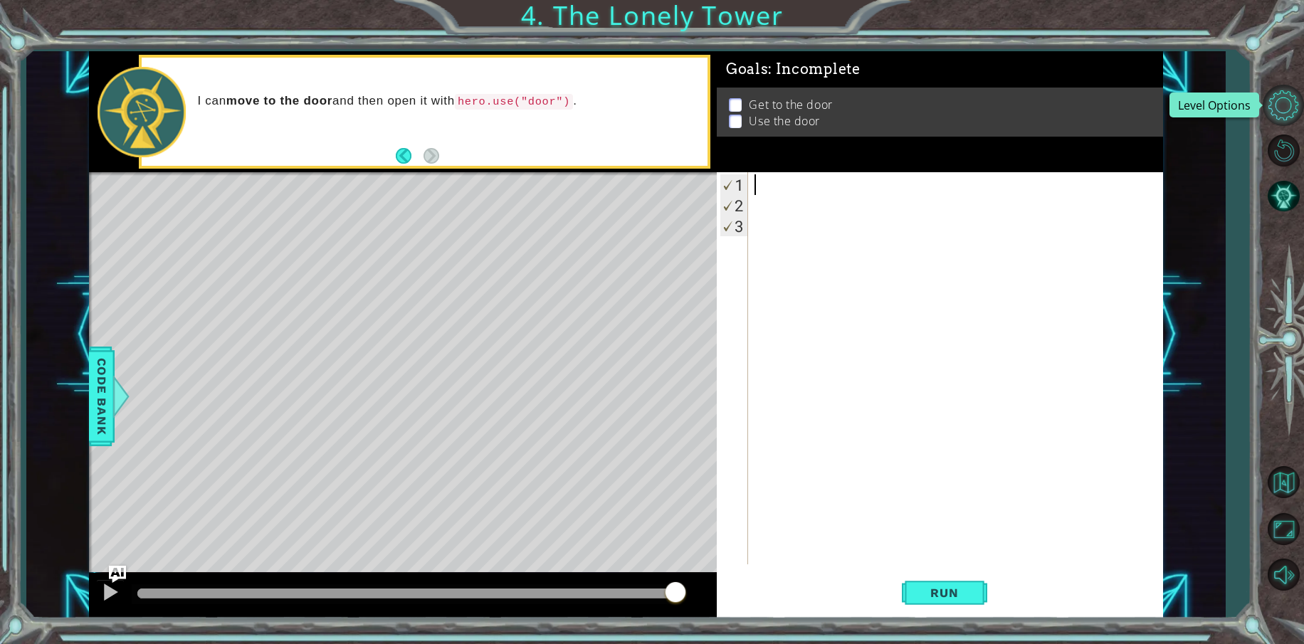
click at [1282, 107] on button "Level Options" at bounding box center [1283, 105] width 41 height 41
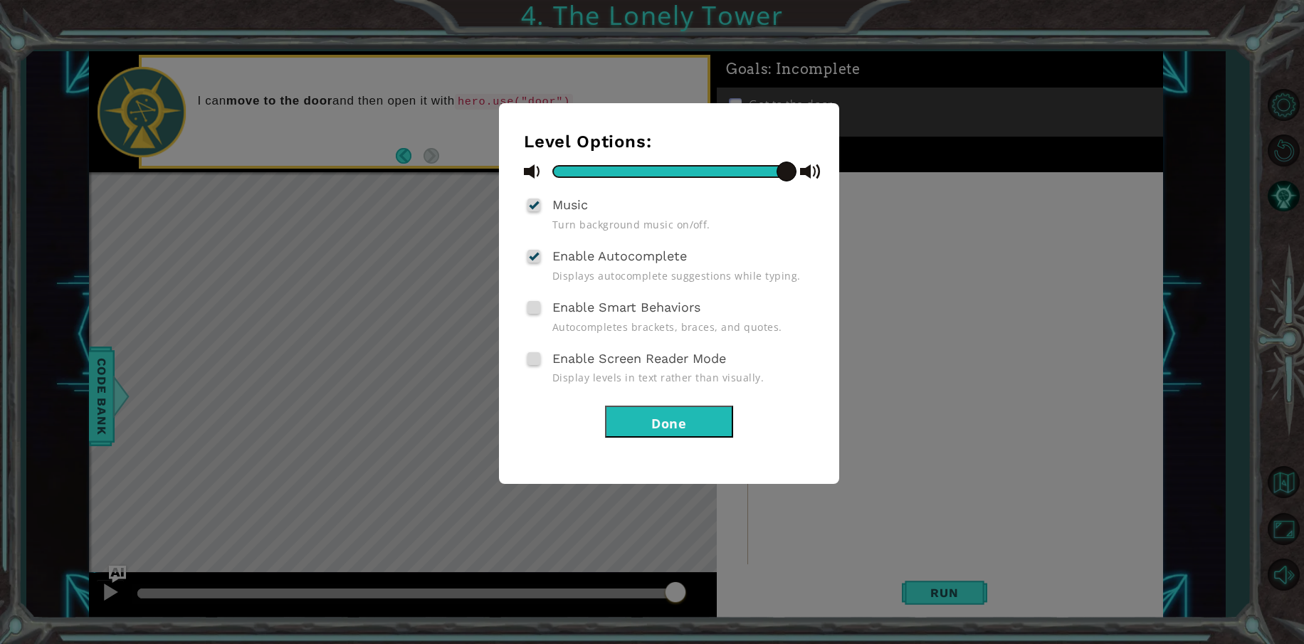
click at [674, 406] on button "Done" at bounding box center [669, 422] width 128 height 32
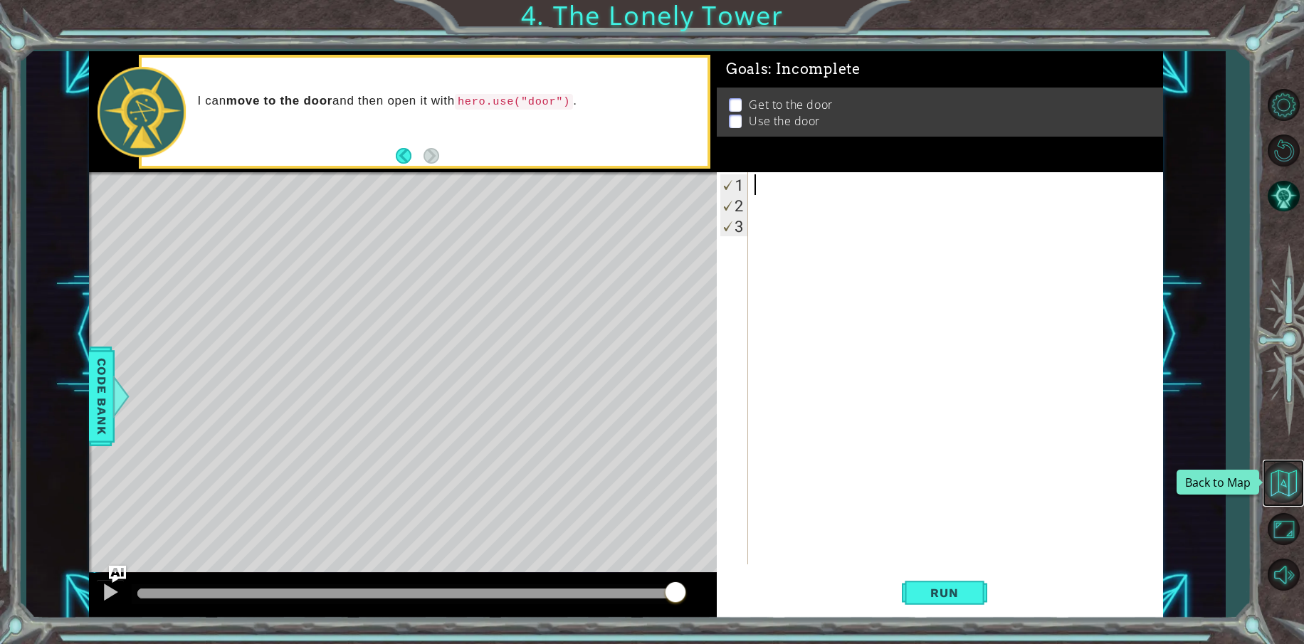
click at [1278, 478] on button "Back to Map" at bounding box center [1283, 482] width 41 height 41
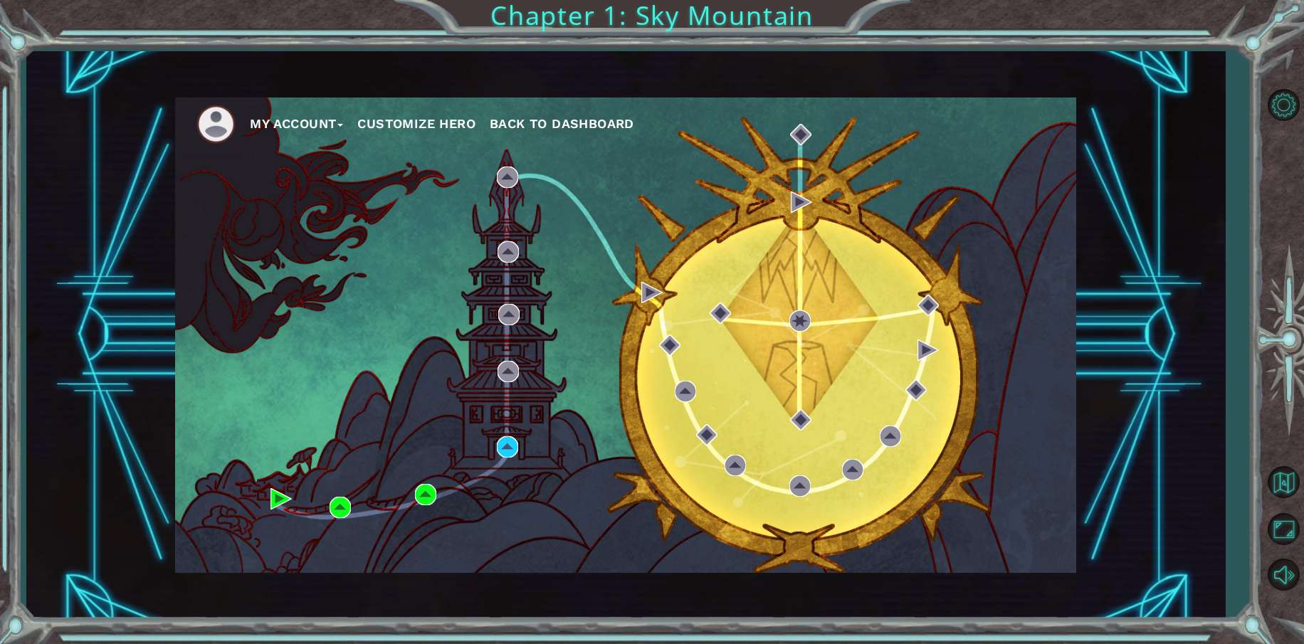
click at [307, 128] on button "My Account" at bounding box center [296, 123] width 93 height 21
click at [293, 176] on button "Logout" at bounding box center [285, 176] width 50 height 16
